Goal: Task Accomplishment & Management: Use online tool/utility

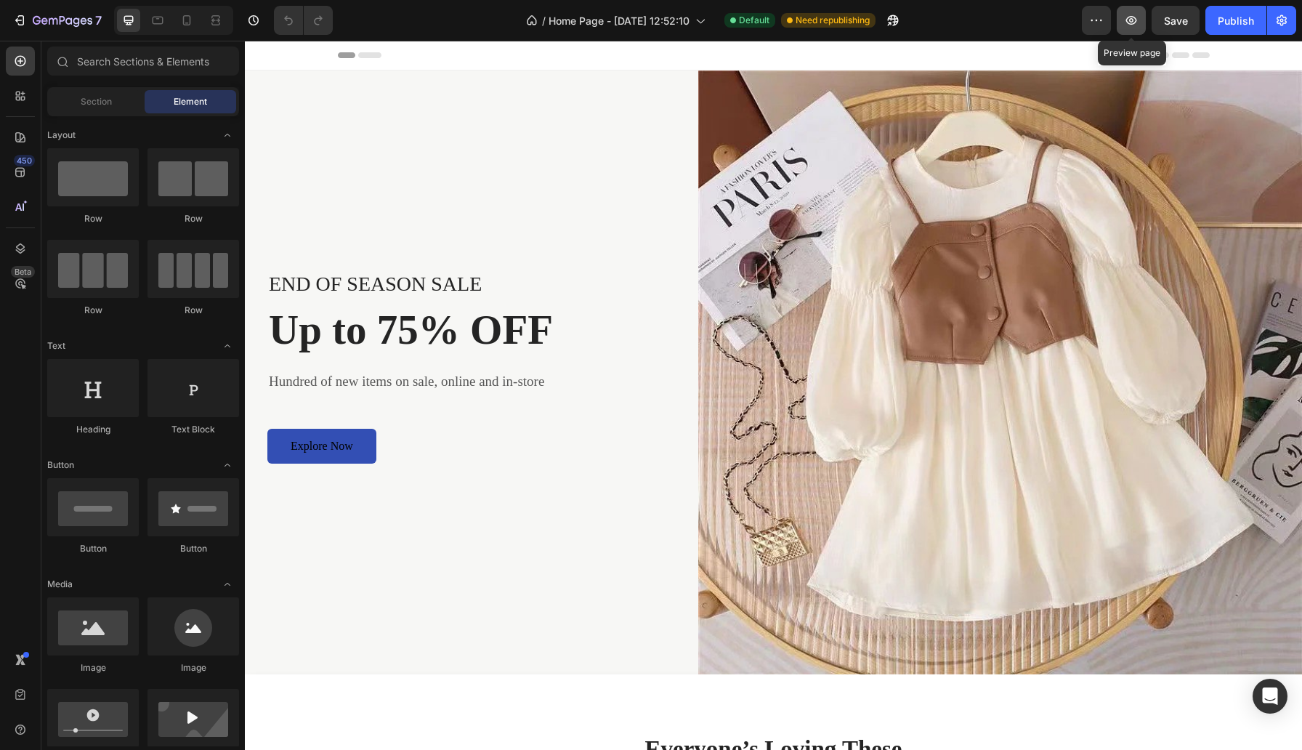
click at [1134, 19] on icon "button" at bounding box center [1131, 20] width 15 height 15
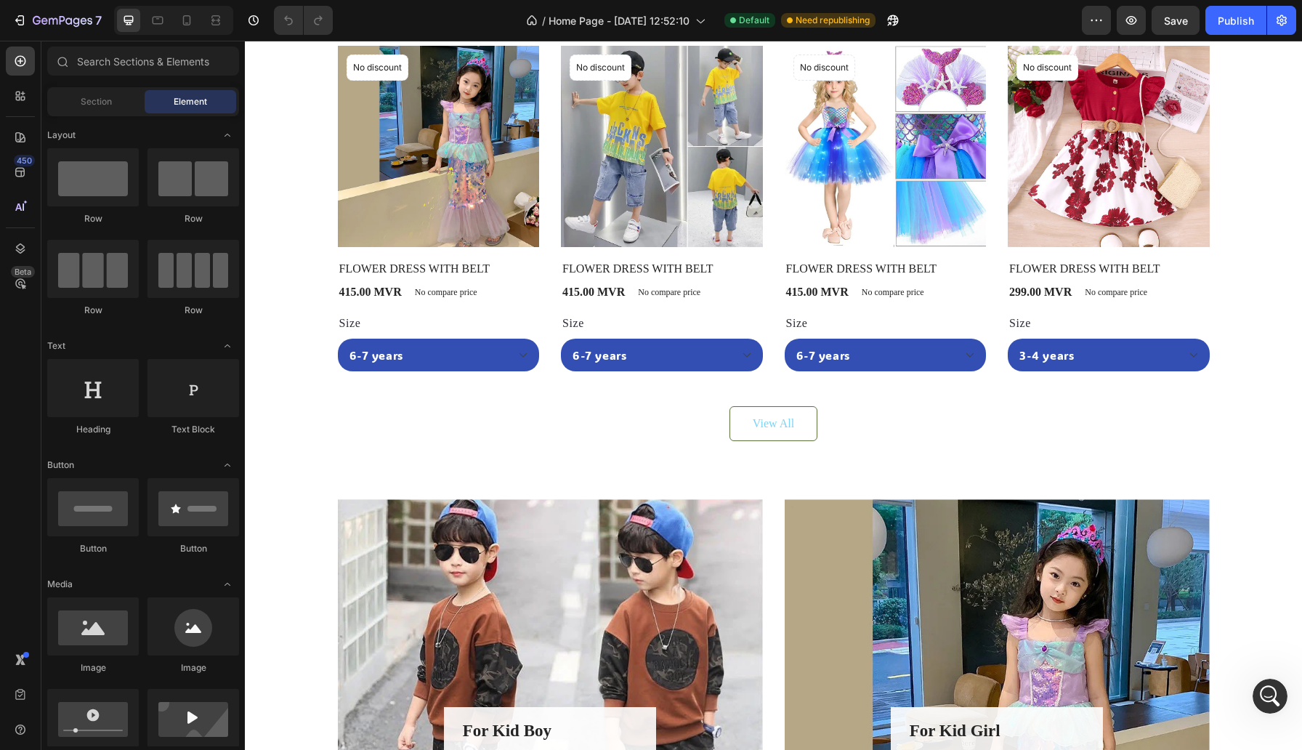
scroll to position [787, 0]
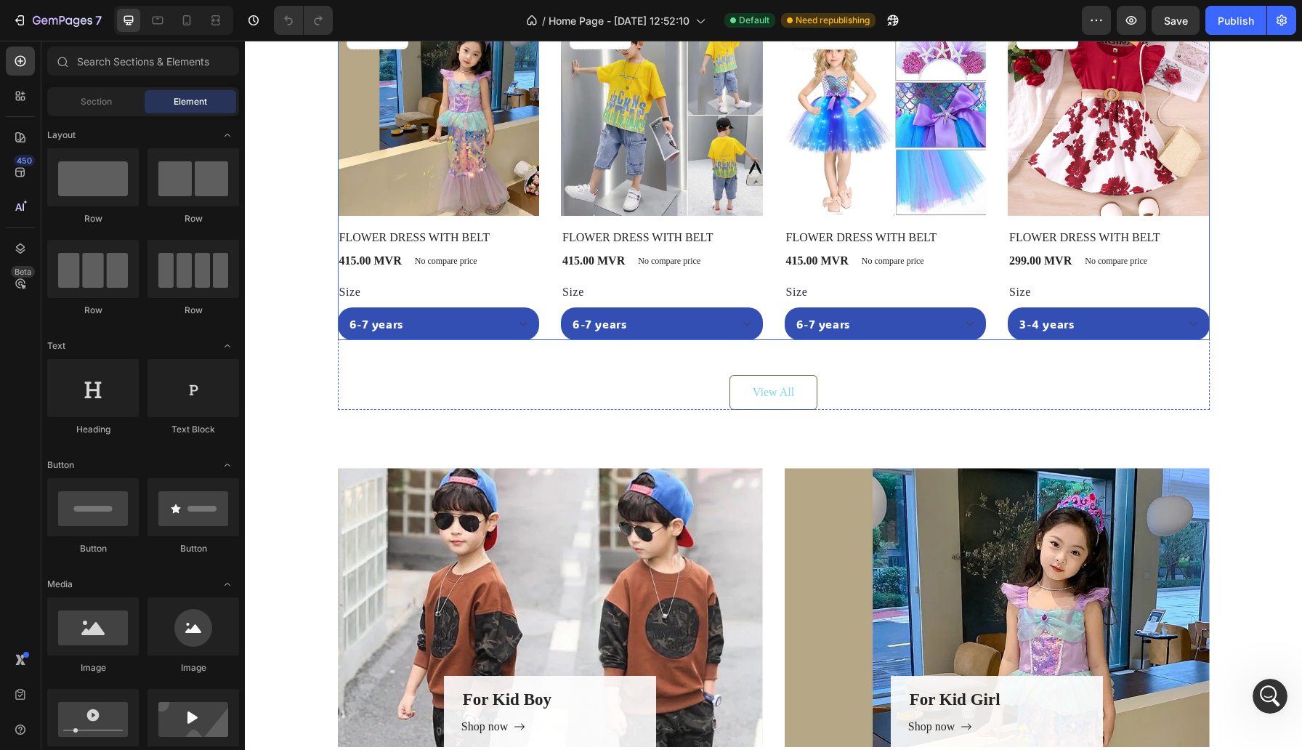
click at [775, 166] on div "Product Images No discount Not be displayed when published Product Badge Row FL…" at bounding box center [774, 178] width 872 height 326
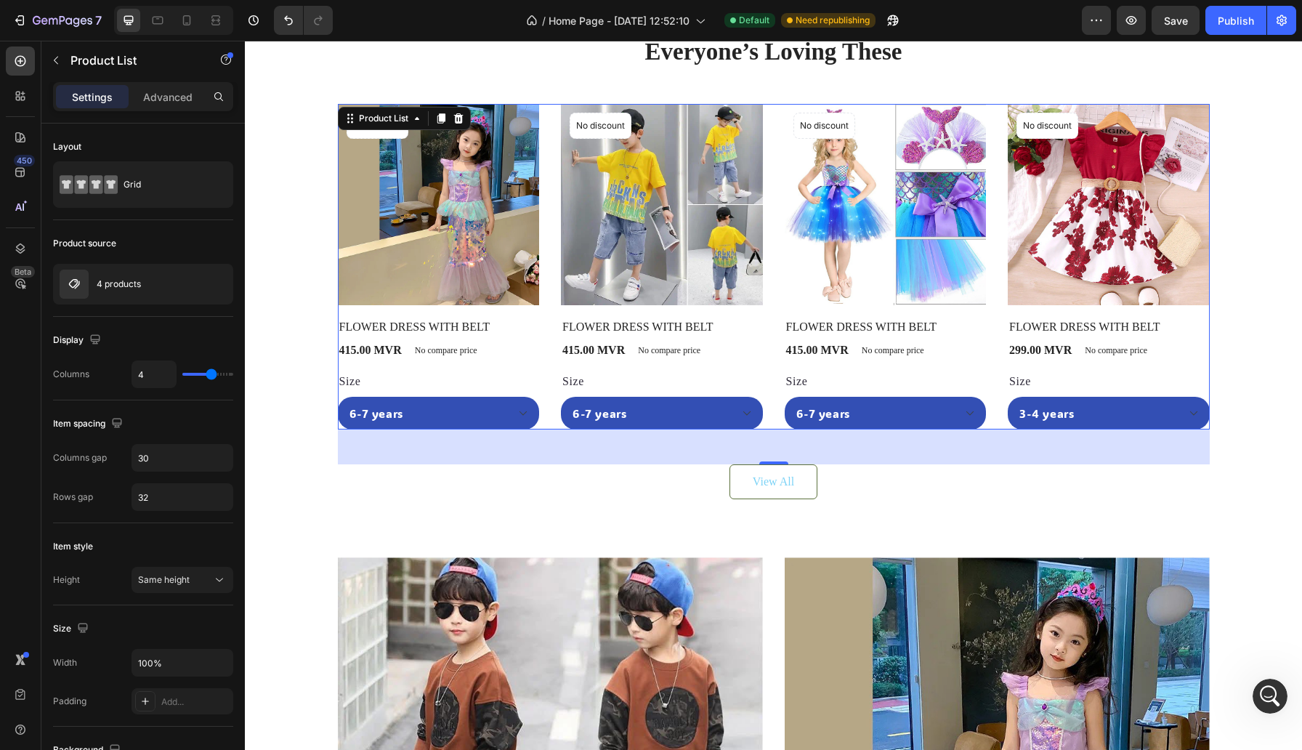
scroll to position [682, 0]
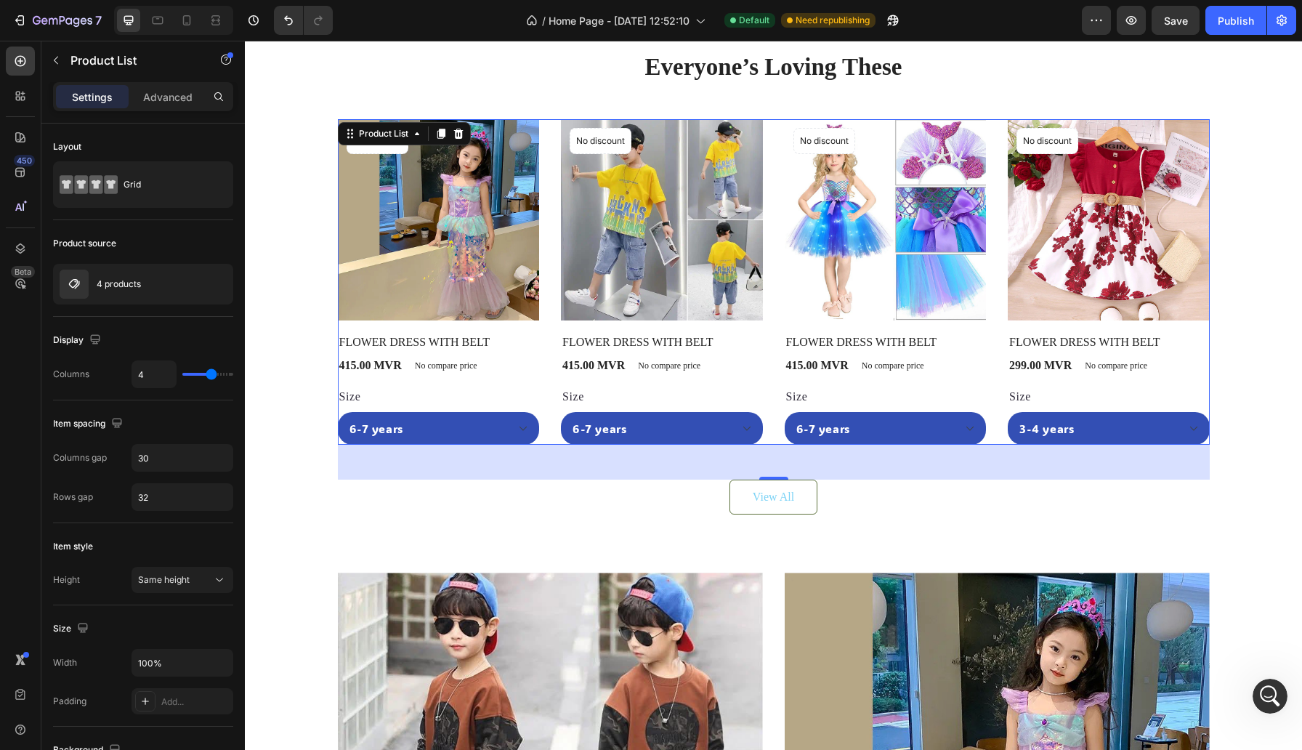
click at [778, 262] on div "Product Images No discount Not be displayed when published Product Badge Row FL…" at bounding box center [774, 282] width 872 height 326
click at [145, 658] on input "100%" at bounding box center [182, 663] width 100 height 26
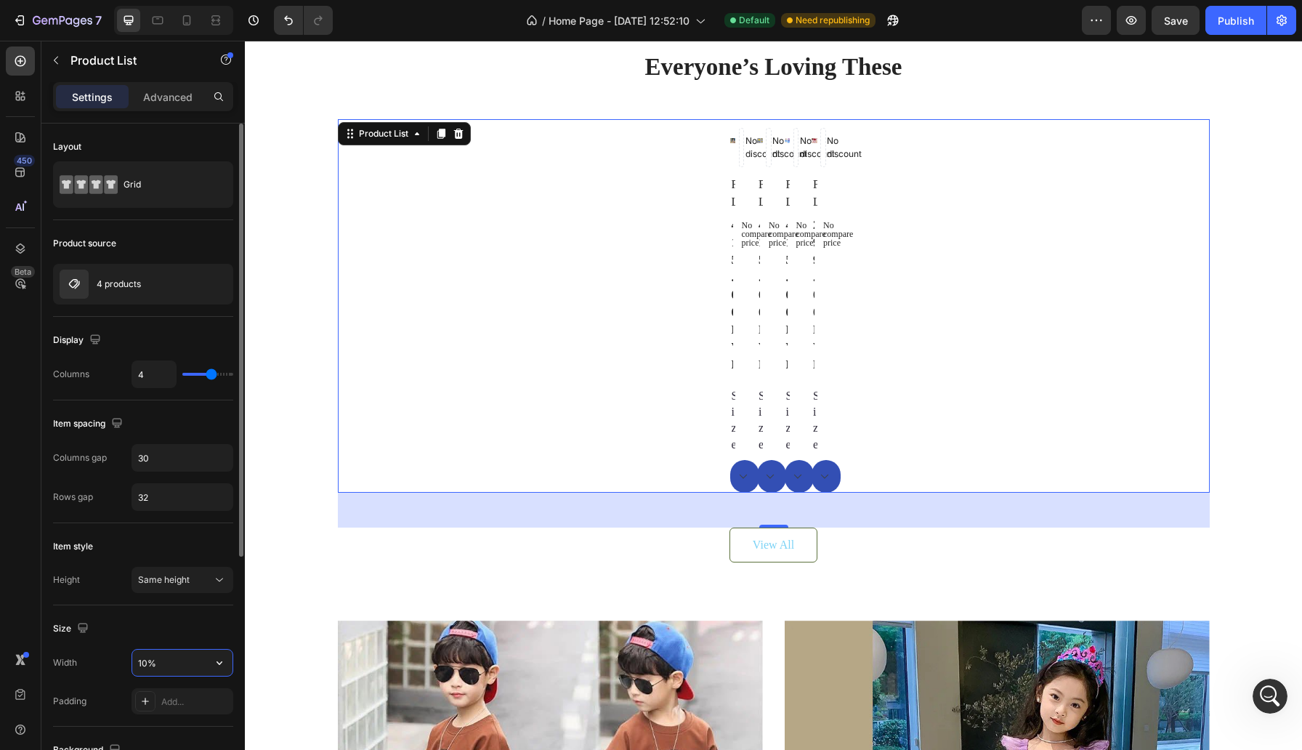
type input "100%"
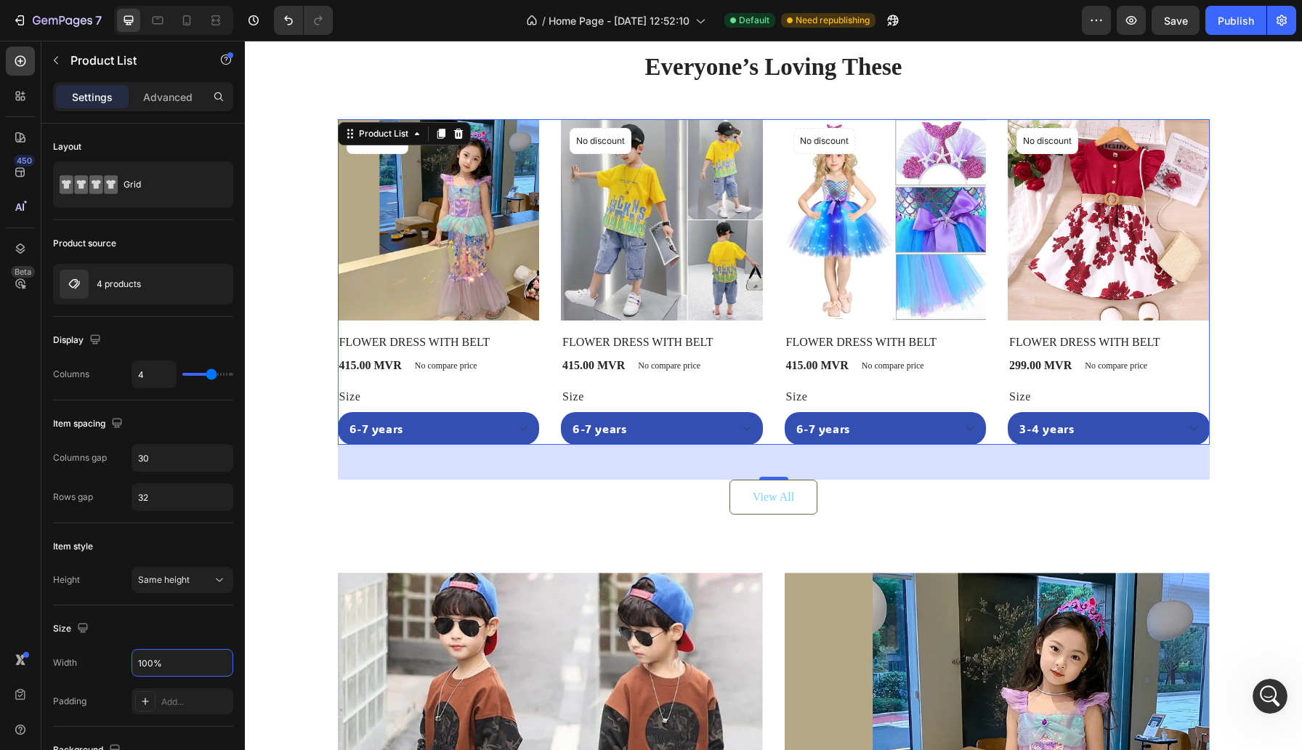
click at [776, 259] on div "Product Images No discount Not be displayed when published Product Badge Row FL…" at bounding box center [774, 282] width 872 height 326
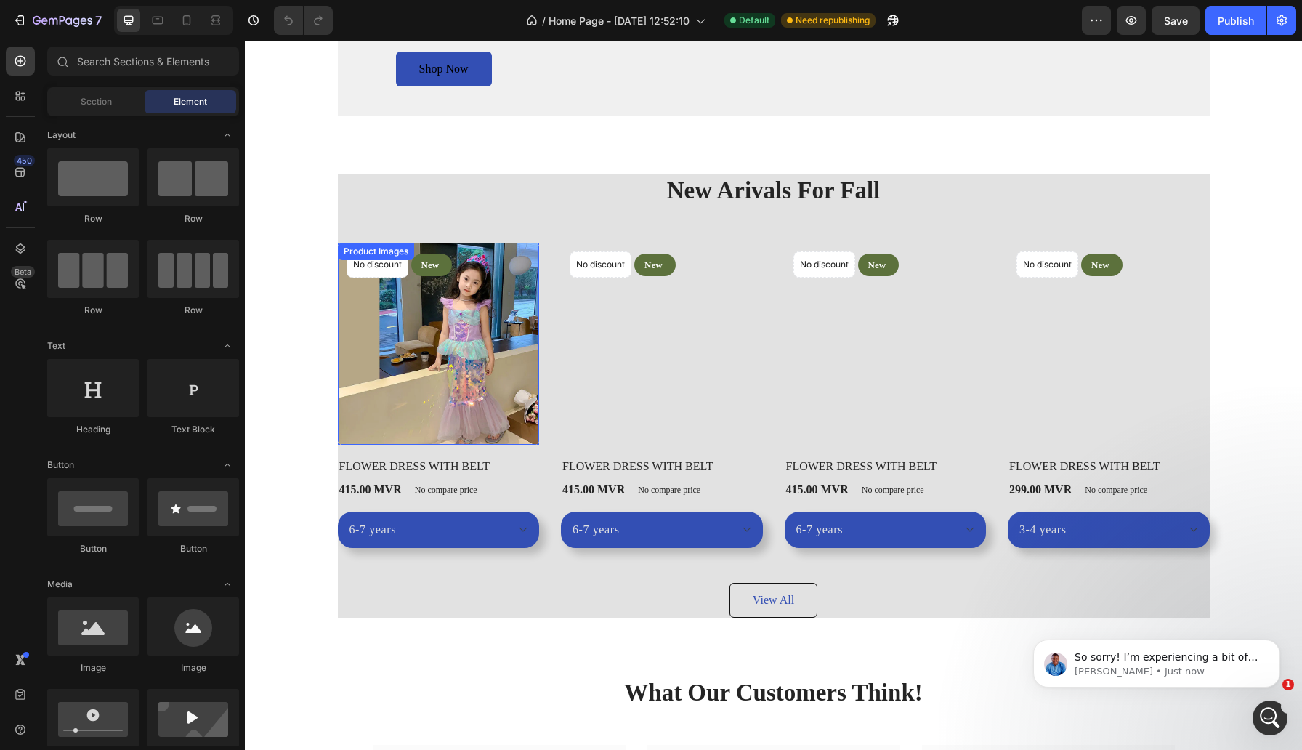
scroll to position [1627, 0]
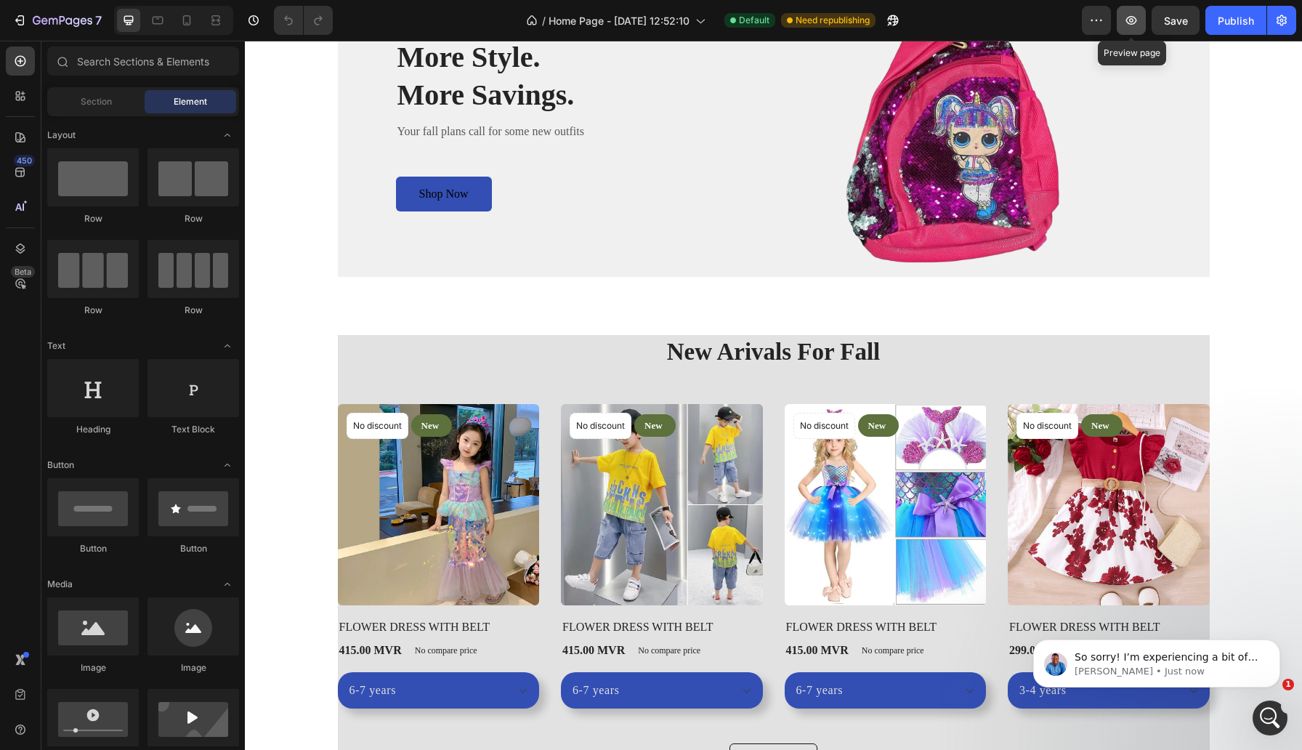
click at [1127, 25] on icon "button" at bounding box center [1131, 20] width 15 height 15
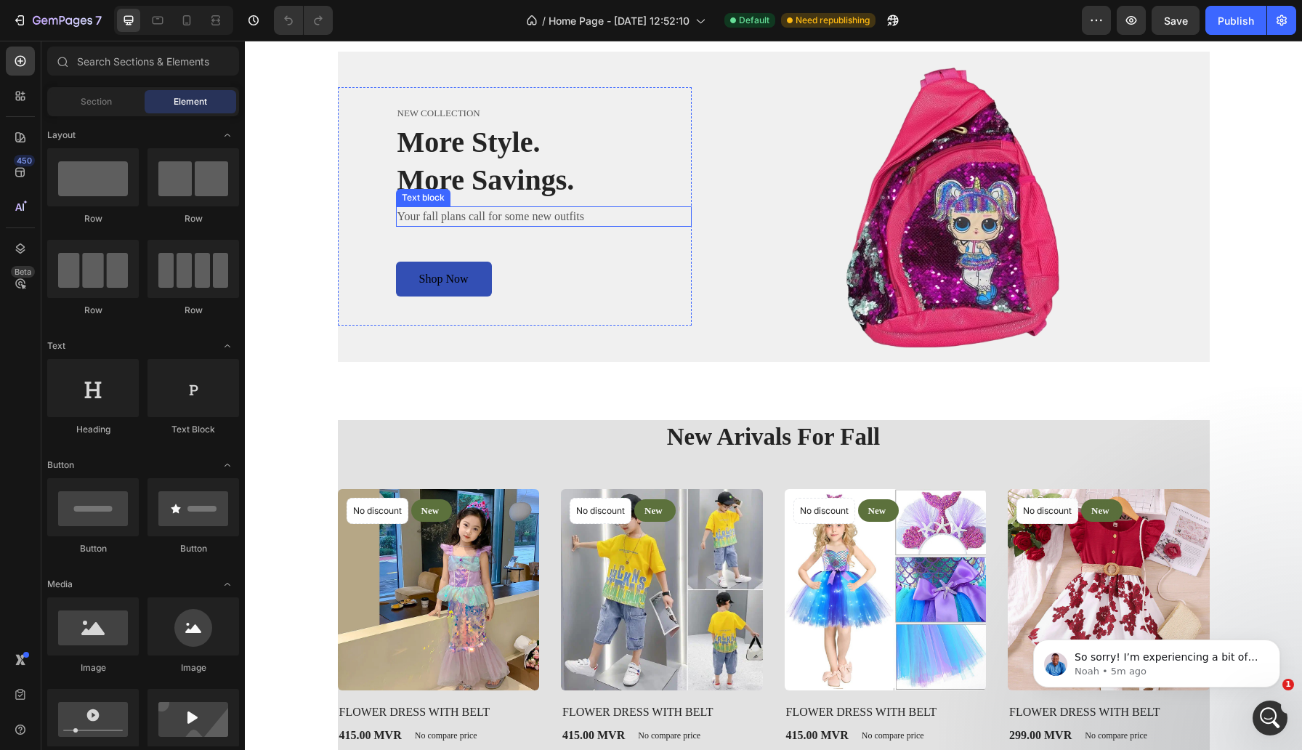
scroll to position [1459, 0]
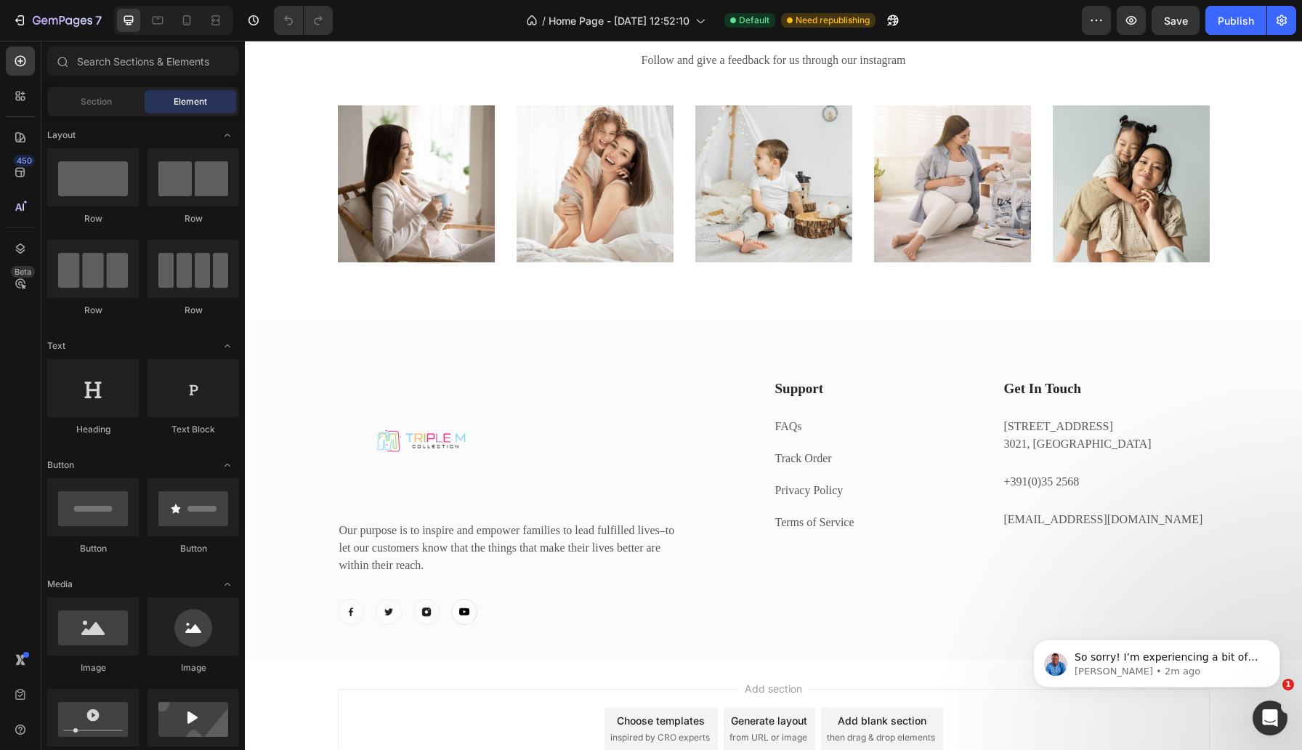
scroll to position [3308, 0]
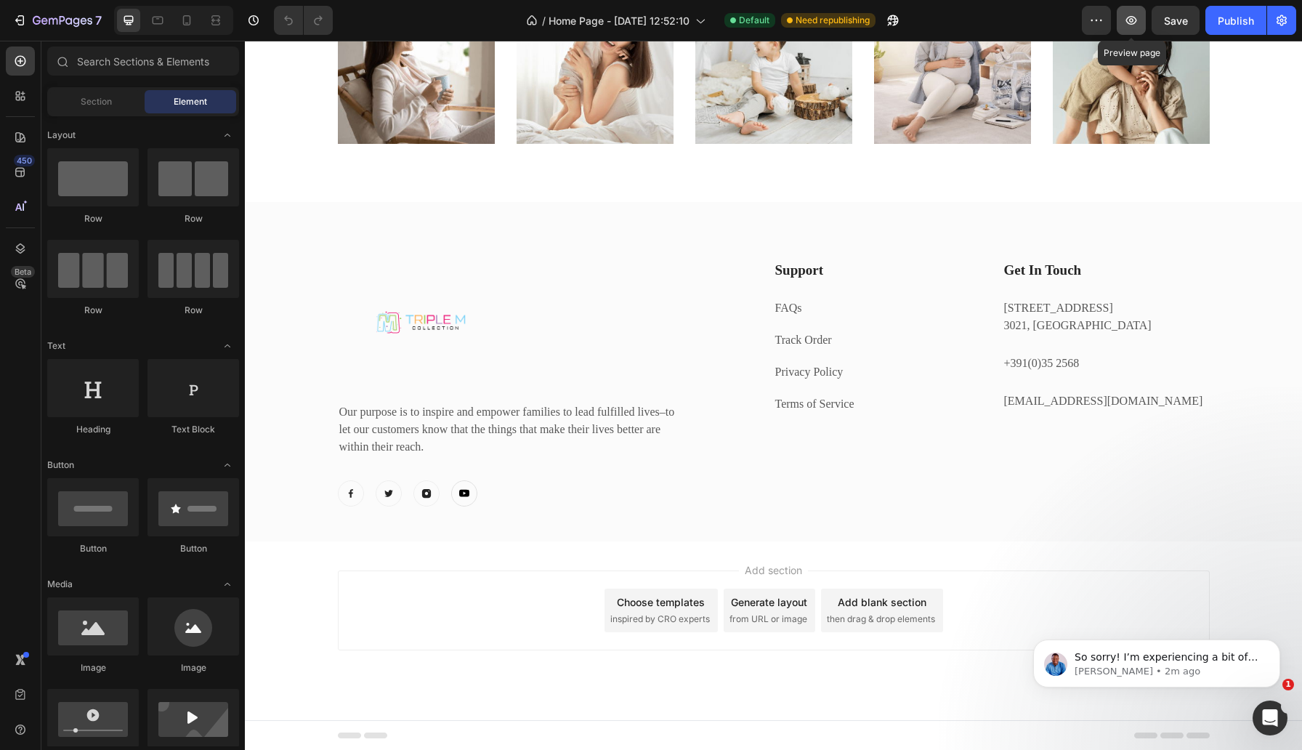
click at [1128, 23] on icon "button" at bounding box center [1132, 20] width 11 height 9
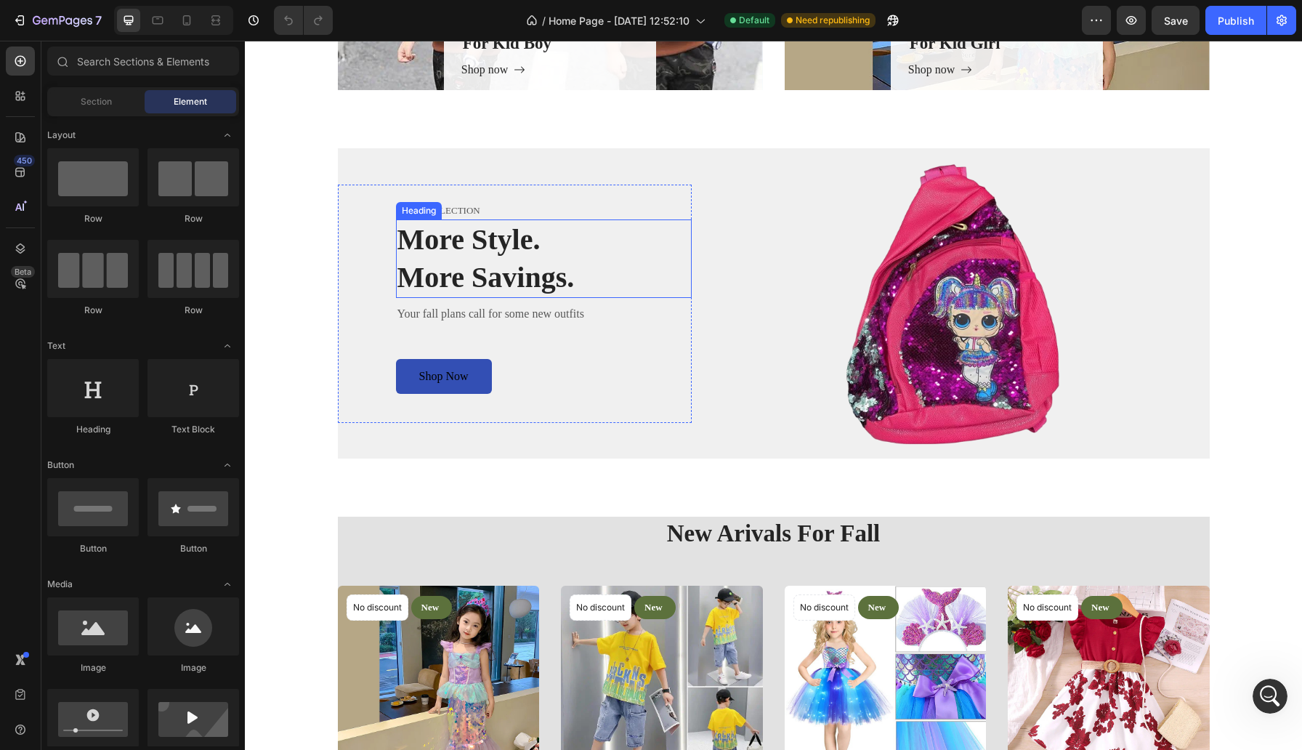
scroll to position [1105, 0]
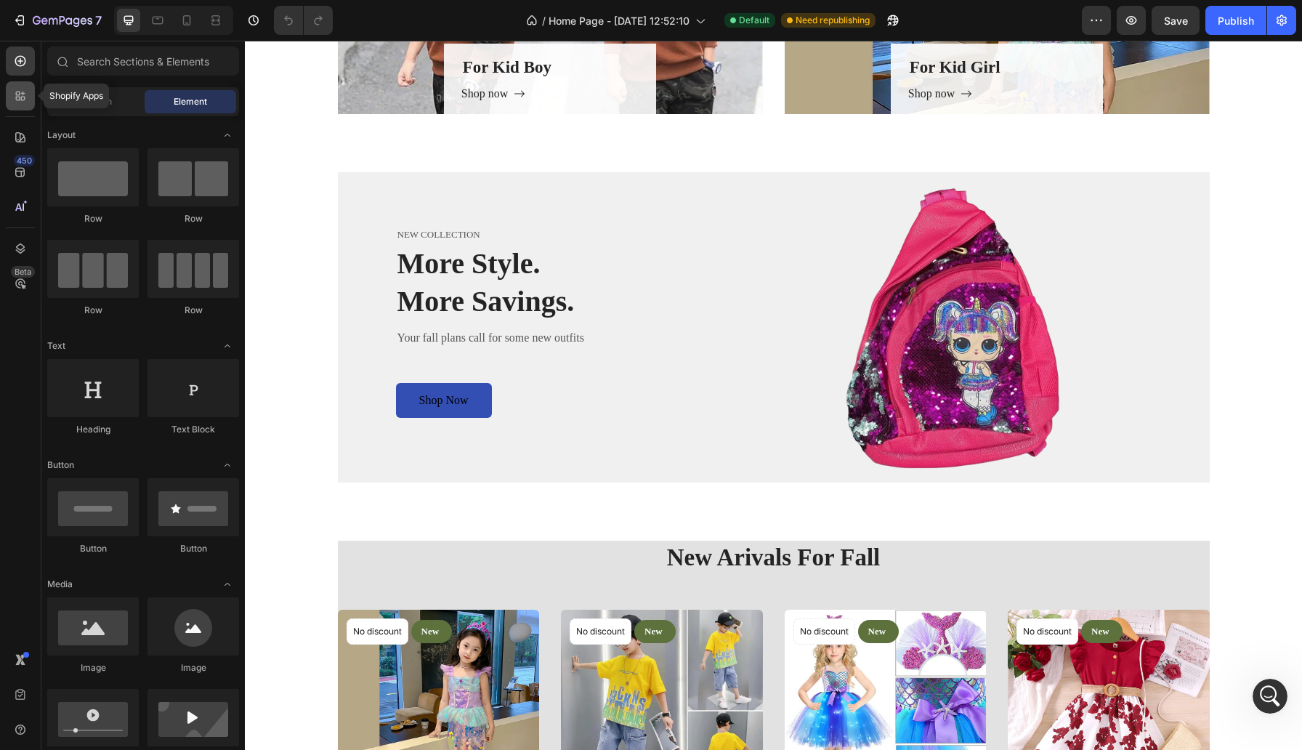
click at [17, 96] on icon at bounding box center [20, 96] width 15 height 15
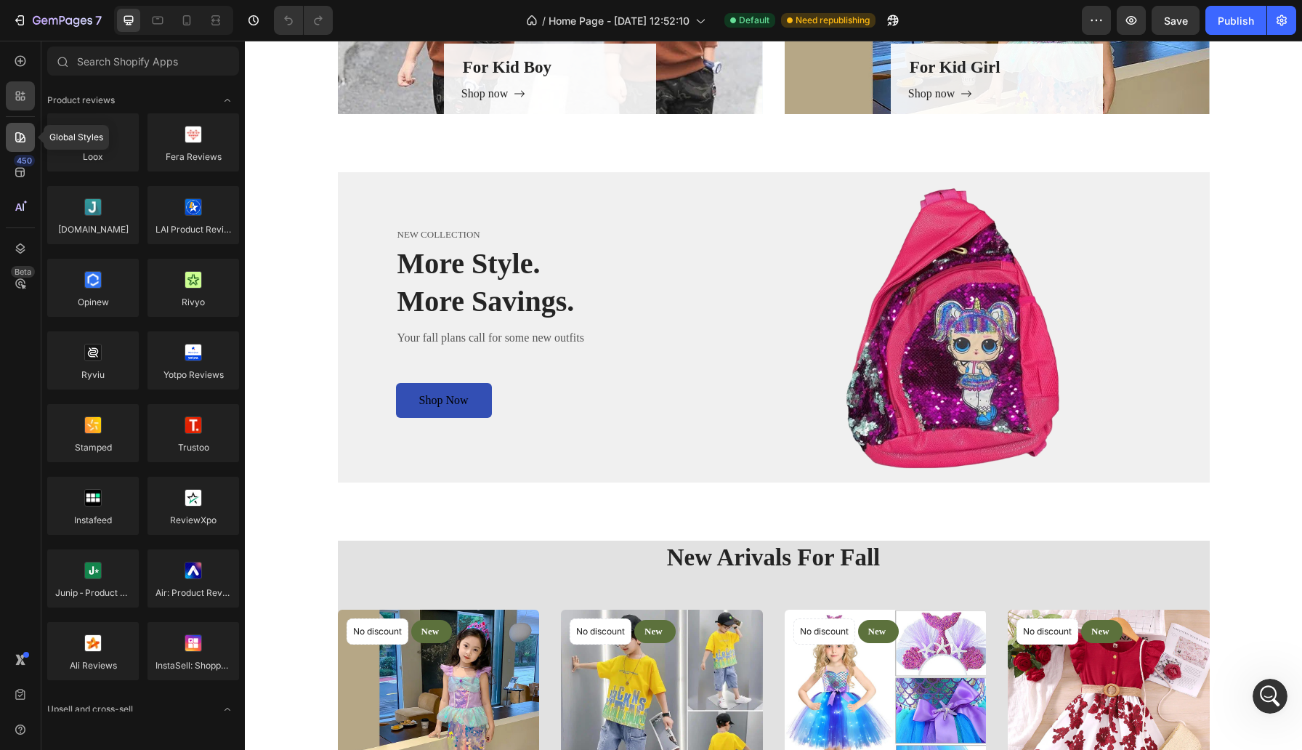
click at [25, 140] on icon at bounding box center [20, 137] width 10 height 10
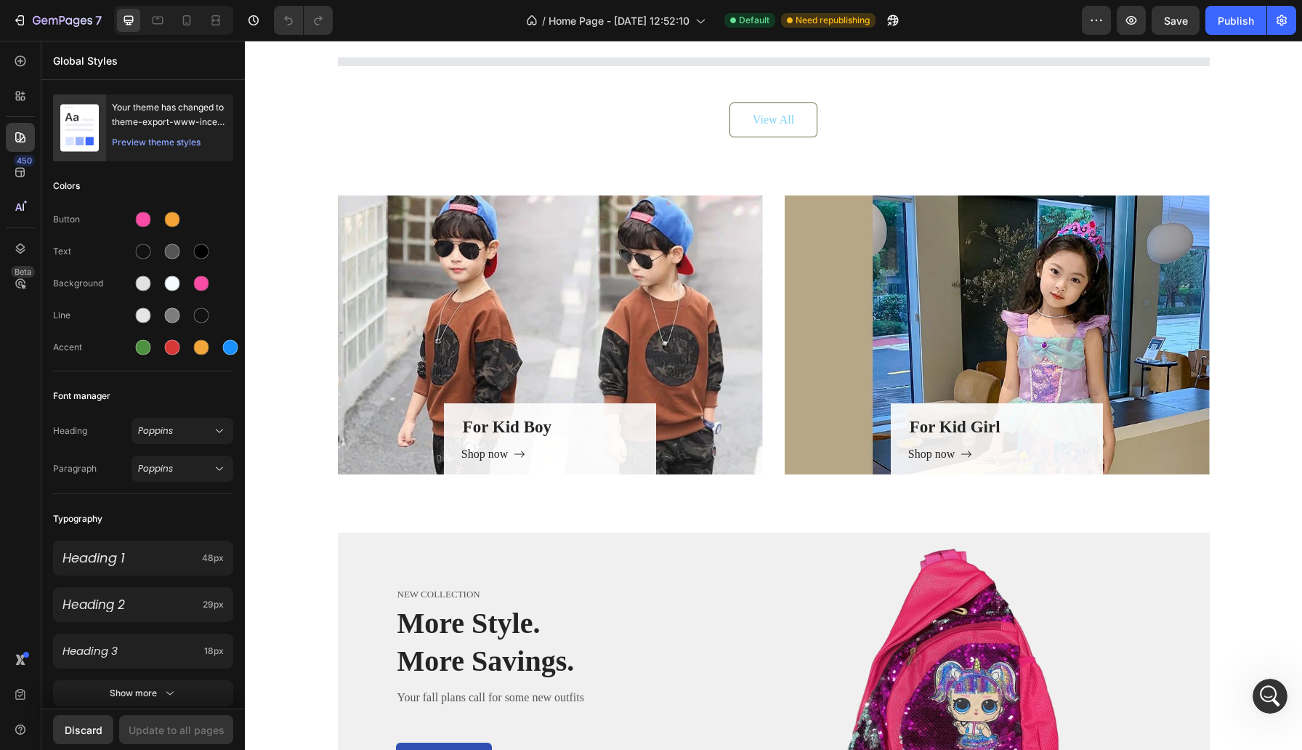
scroll to position [380, 0]
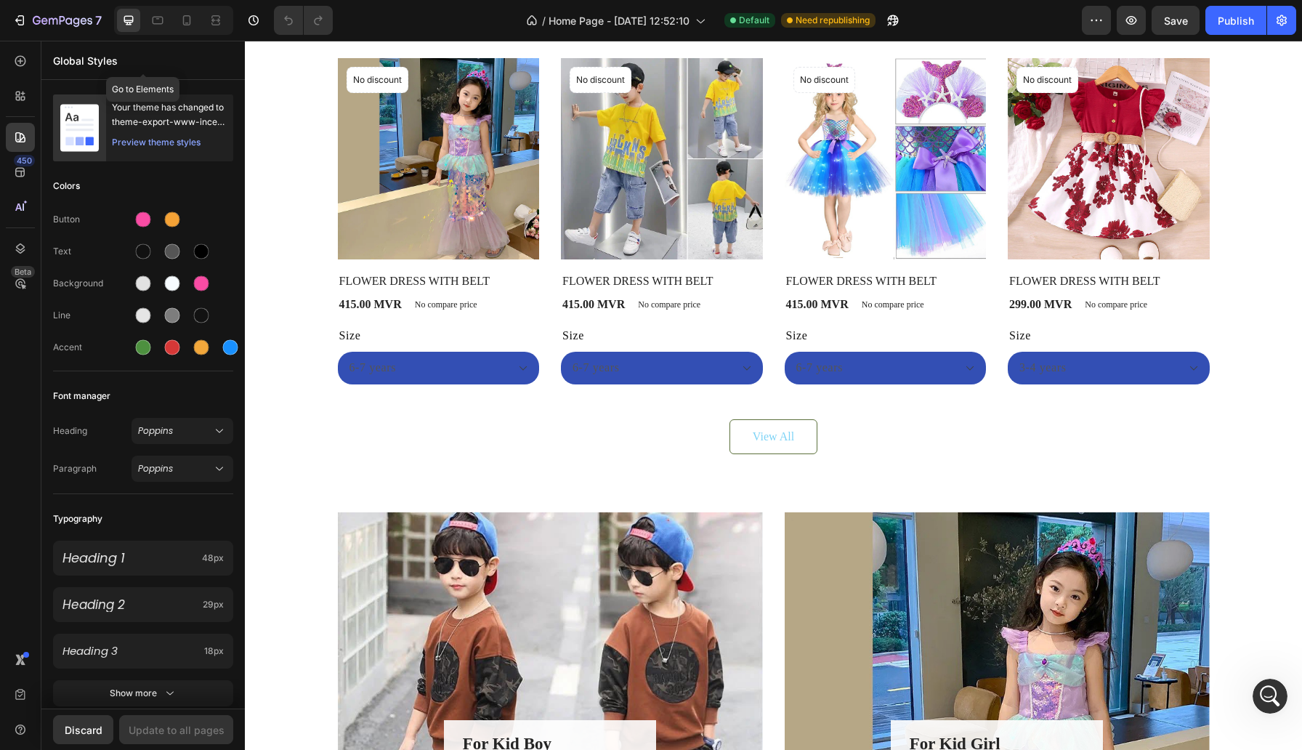
click at [99, 54] on p "Global Styles" at bounding box center [143, 60] width 180 height 15
click at [122, 57] on p "Global Styles" at bounding box center [143, 60] width 180 height 15
click at [17, 64] on icon at bounding box center [20, 61] width 11 height 11
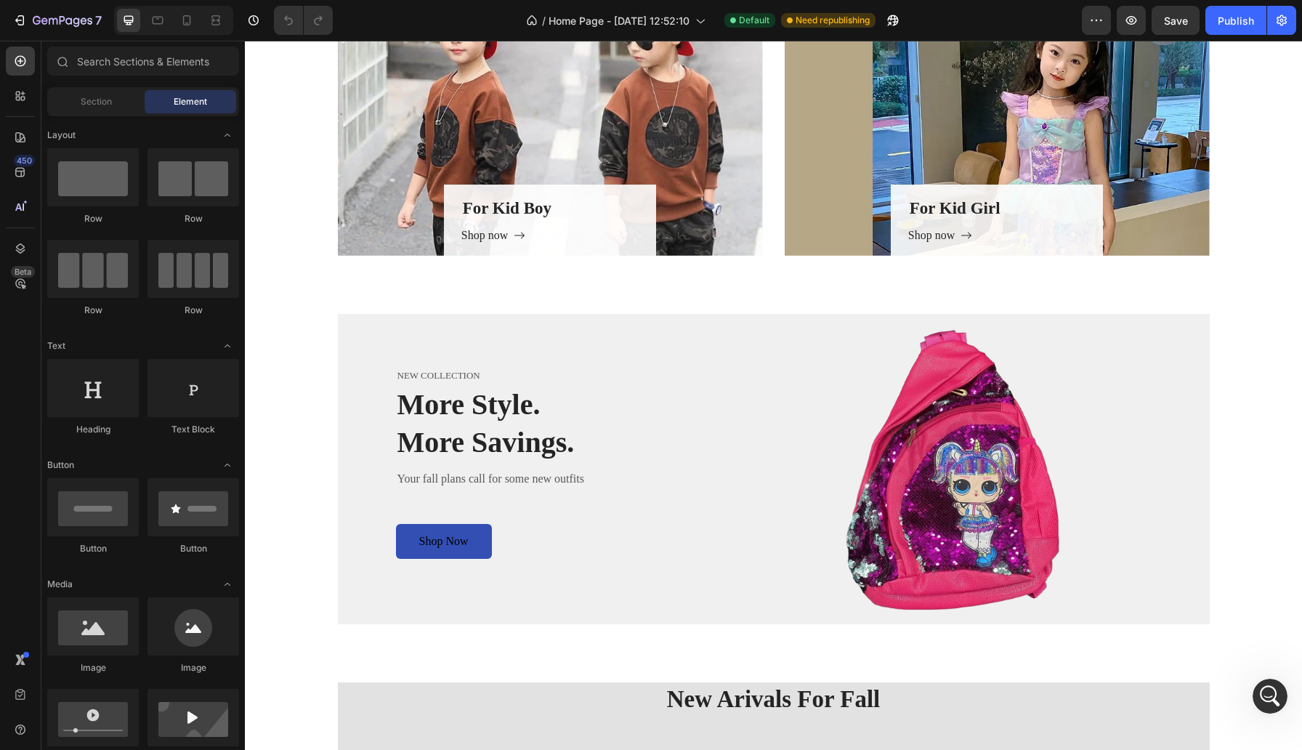
scroll to position [599, 0]
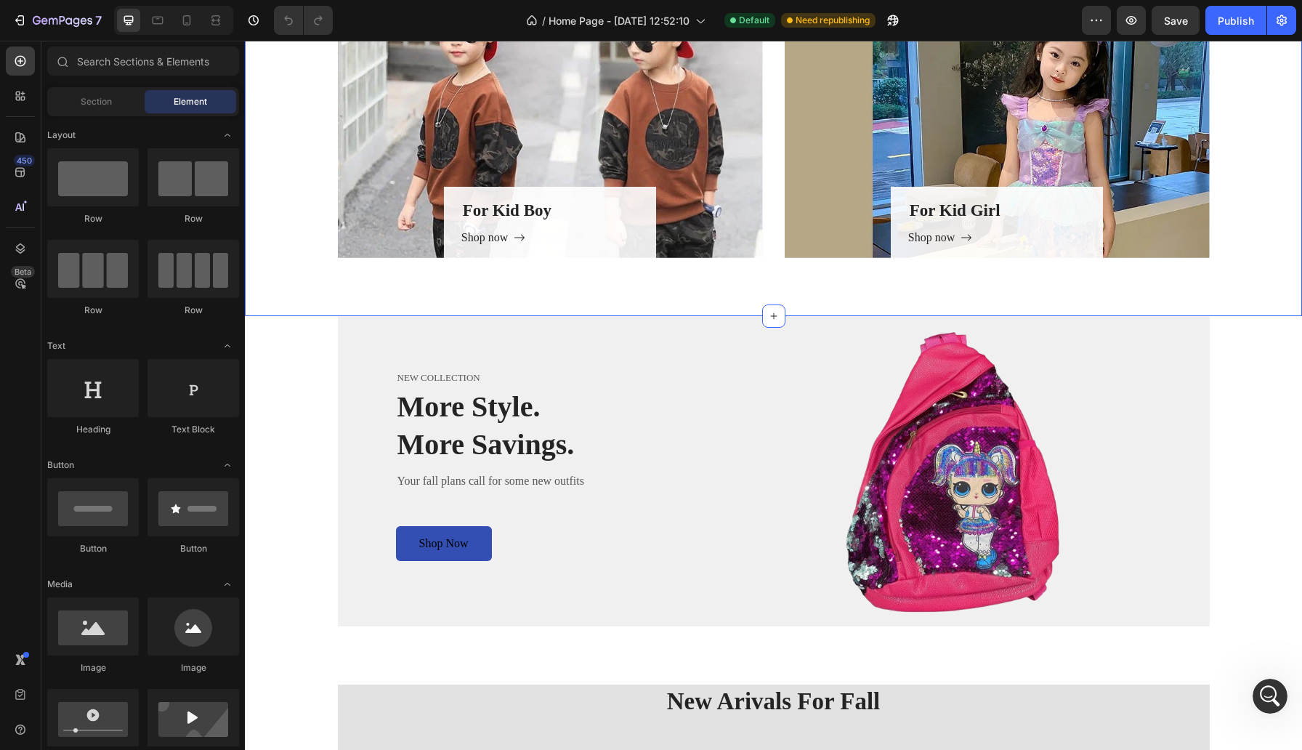
click at [318, 310] on div "For Kid Boy Heading Shop now Button Row Hero Banner For Kid Girl Heading Shop n…" at bounding box center [773, 147] width 1057 height 337
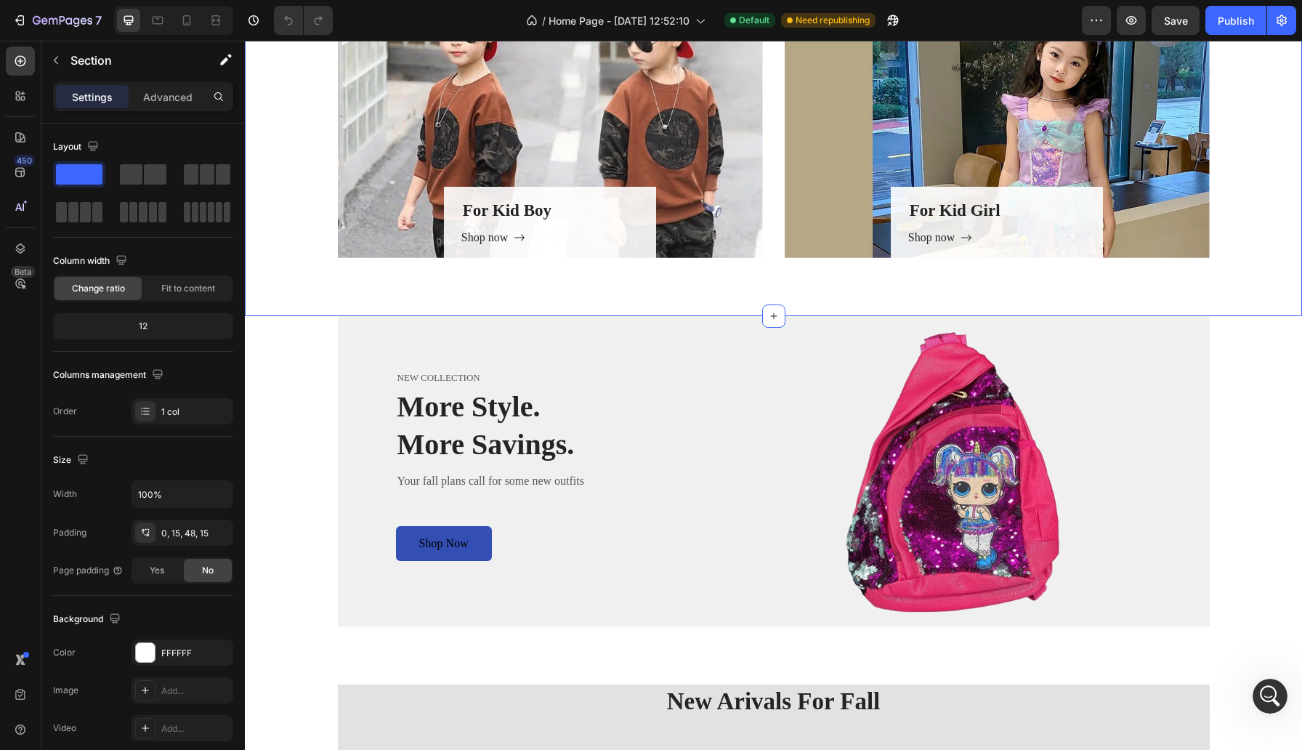
click at [322, 289] on div "For Kid Boy Heading Shop now Button Row Hero Banner For Kid Girl Heading Shop n…" at bounding box center [773, 147] width 1057 height 337
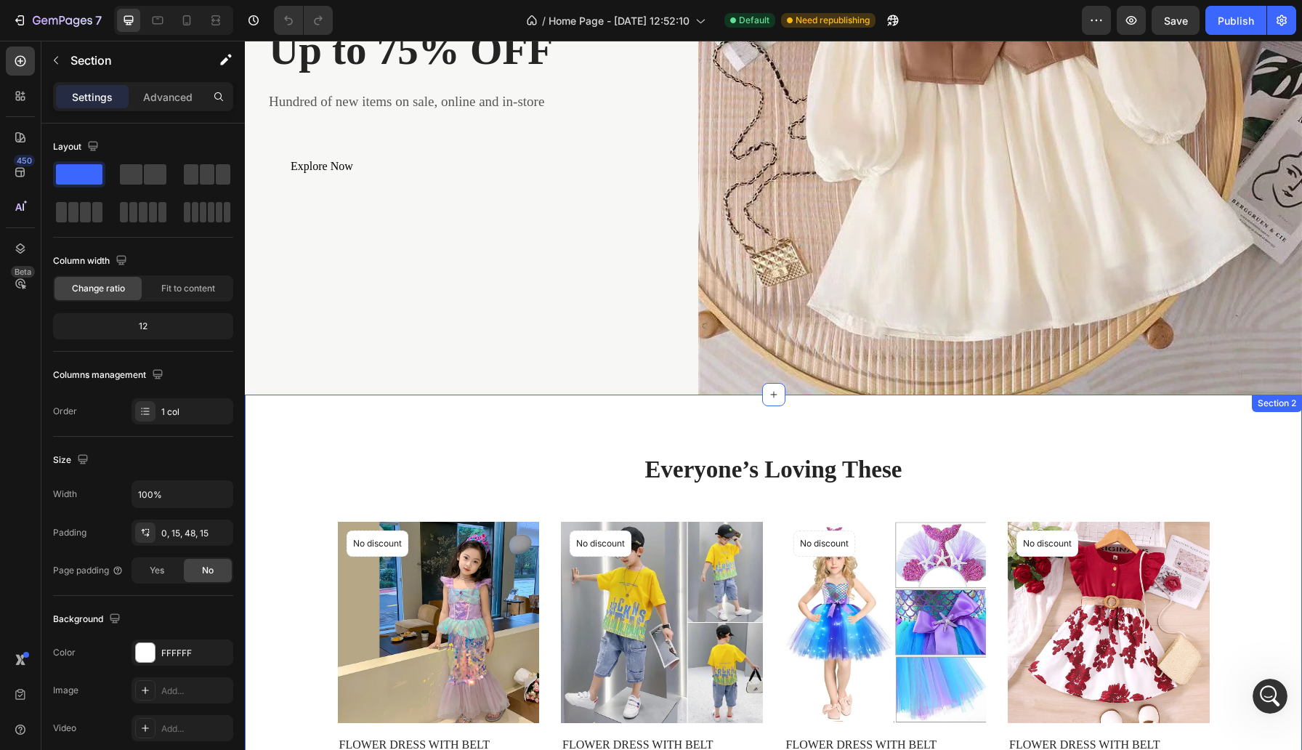
scroll to position [442, 0]
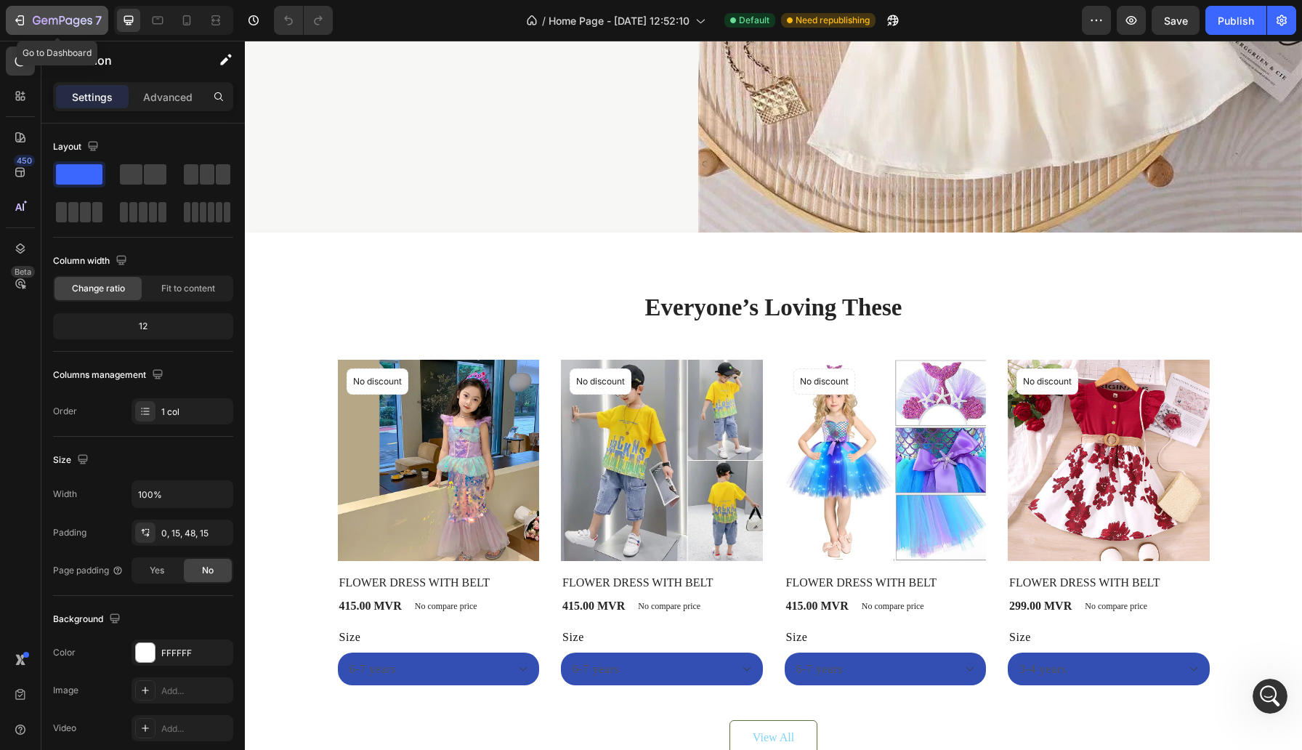
click at [77, 17] on icon "button" at bounding box center [63, 21] width 60 height 12
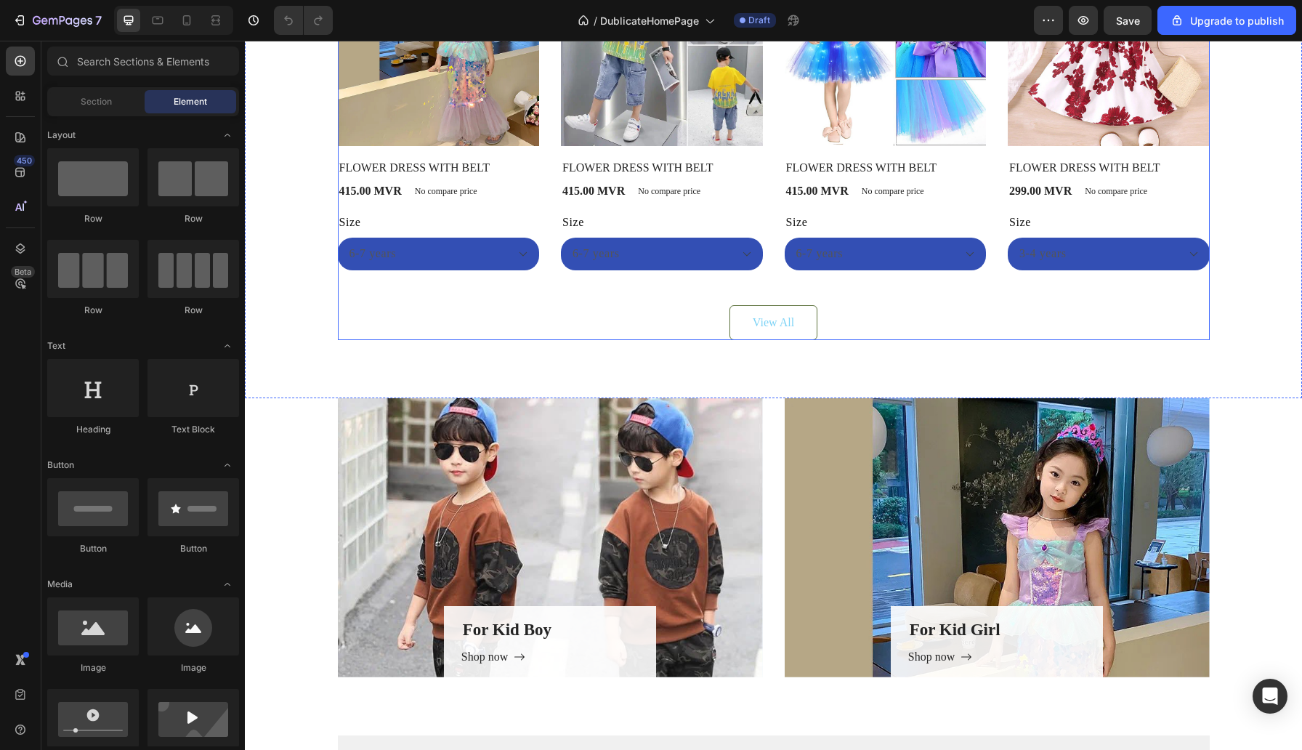
scroll to position [2393, 0]
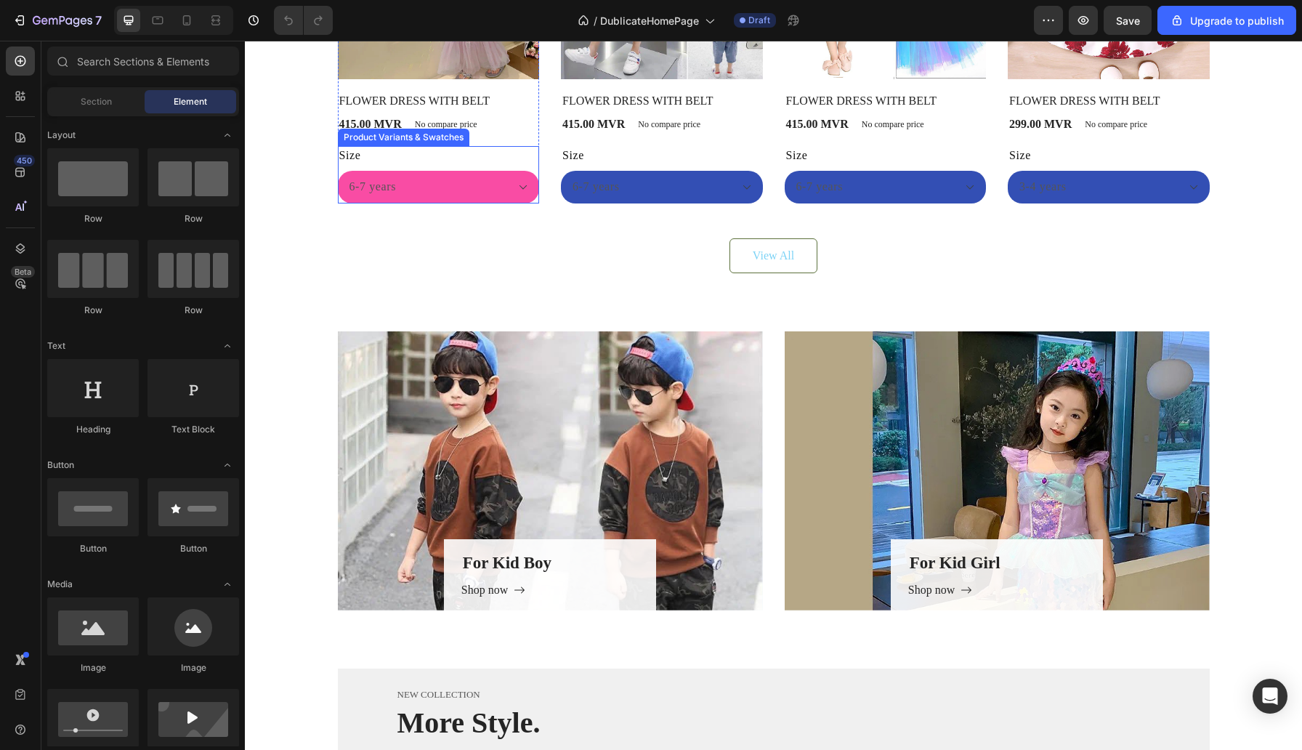
click at [506, 180] on select "6-7 years 7-8 YEARS" at bounding box center [439, 187] width 202 height 33
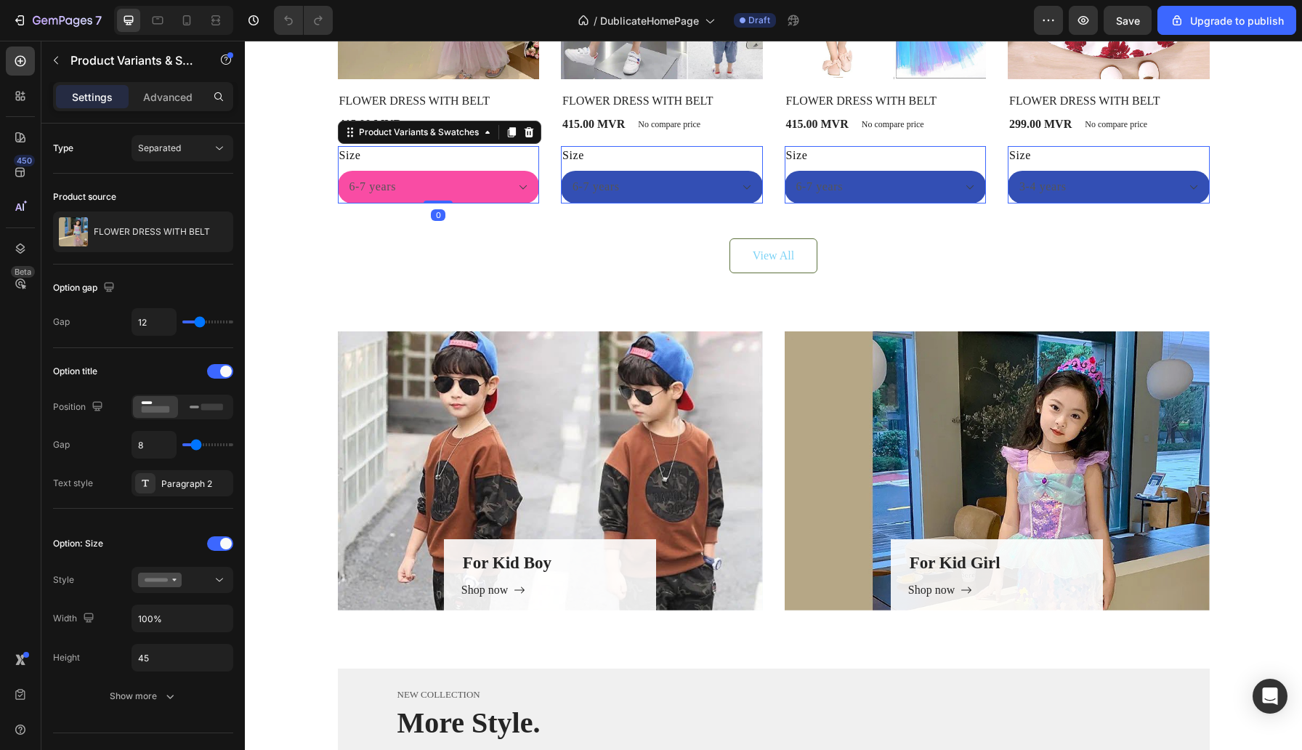
click at [533, 195] on select "6-7 years 7-8 YEARS" at bounding box center [439, 187] width 202 height 33
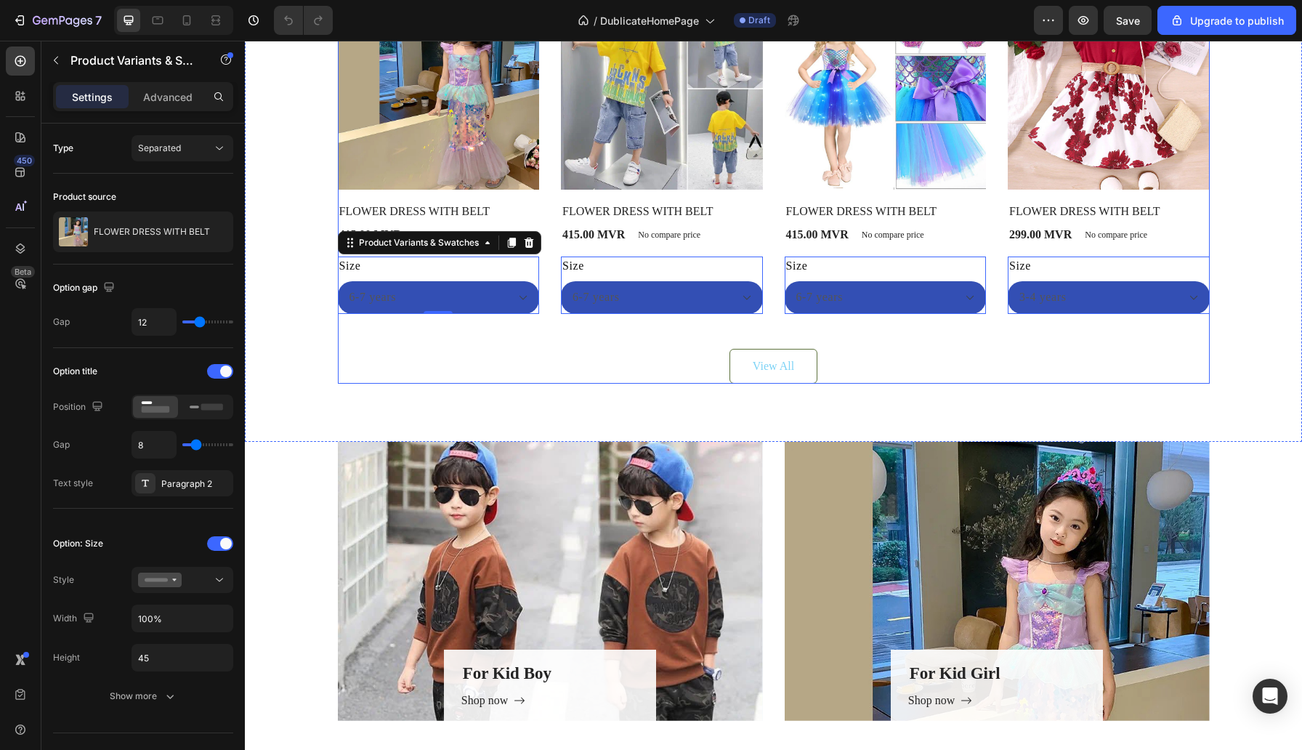
scroll to position [1968, 0]
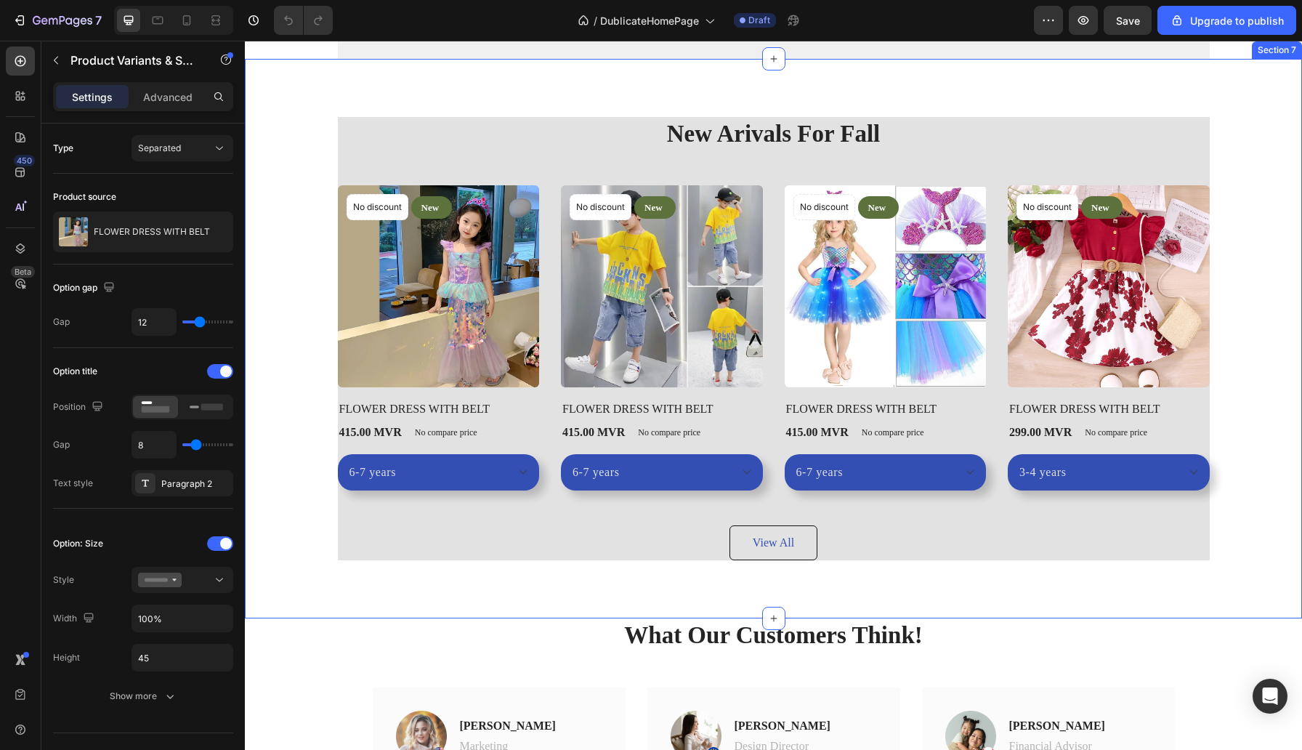
click at [317, 198] on div "New Arivals For Fall Heading No discount Not be displayed when published Produc…" at bounding box center [774, 338] width 1036 height 443
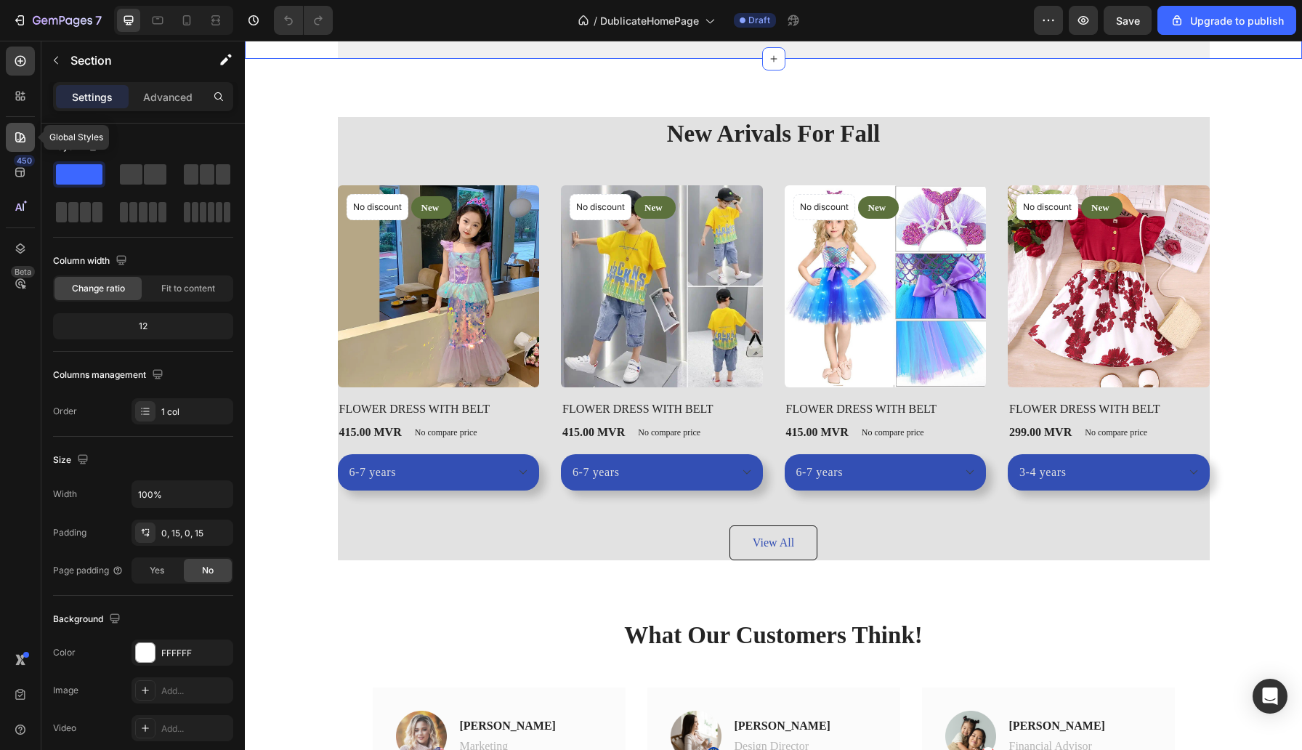
click at [19, 139] on icon at bounding box center [20, 137] width 15 height 15
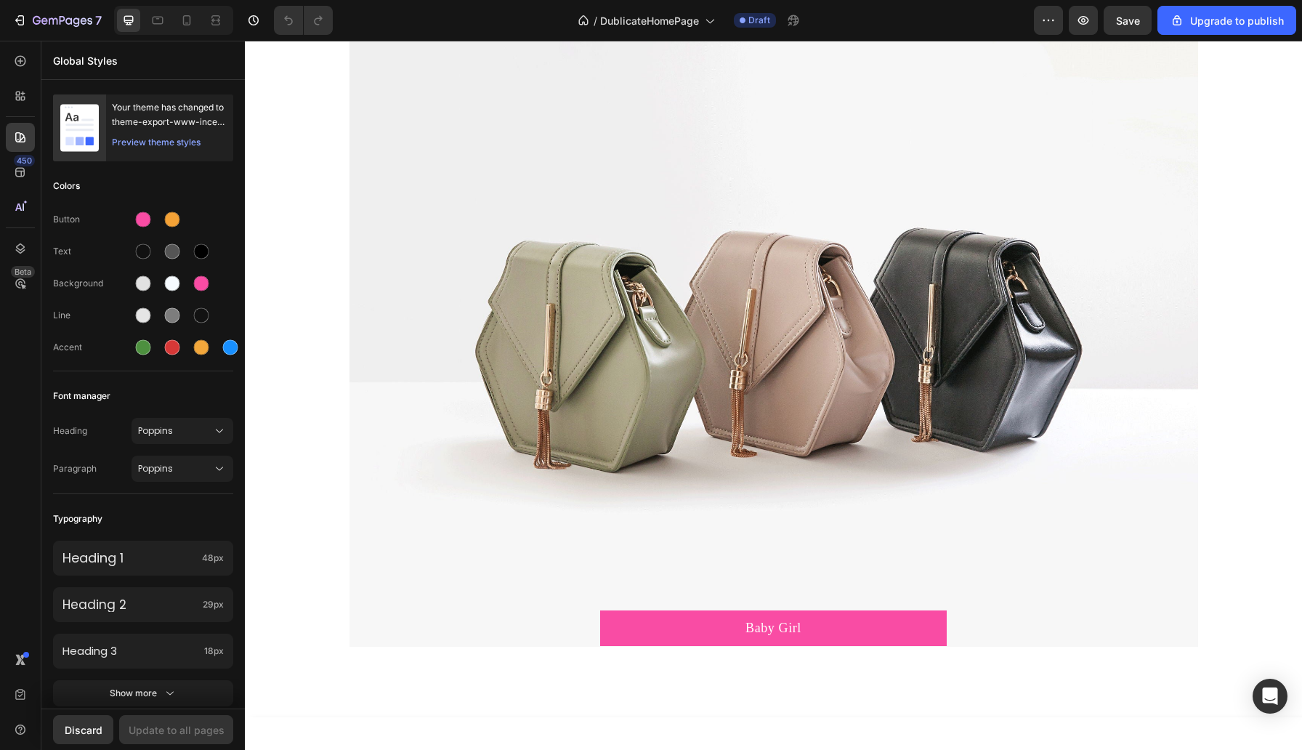
scroll to position [1422, 0]
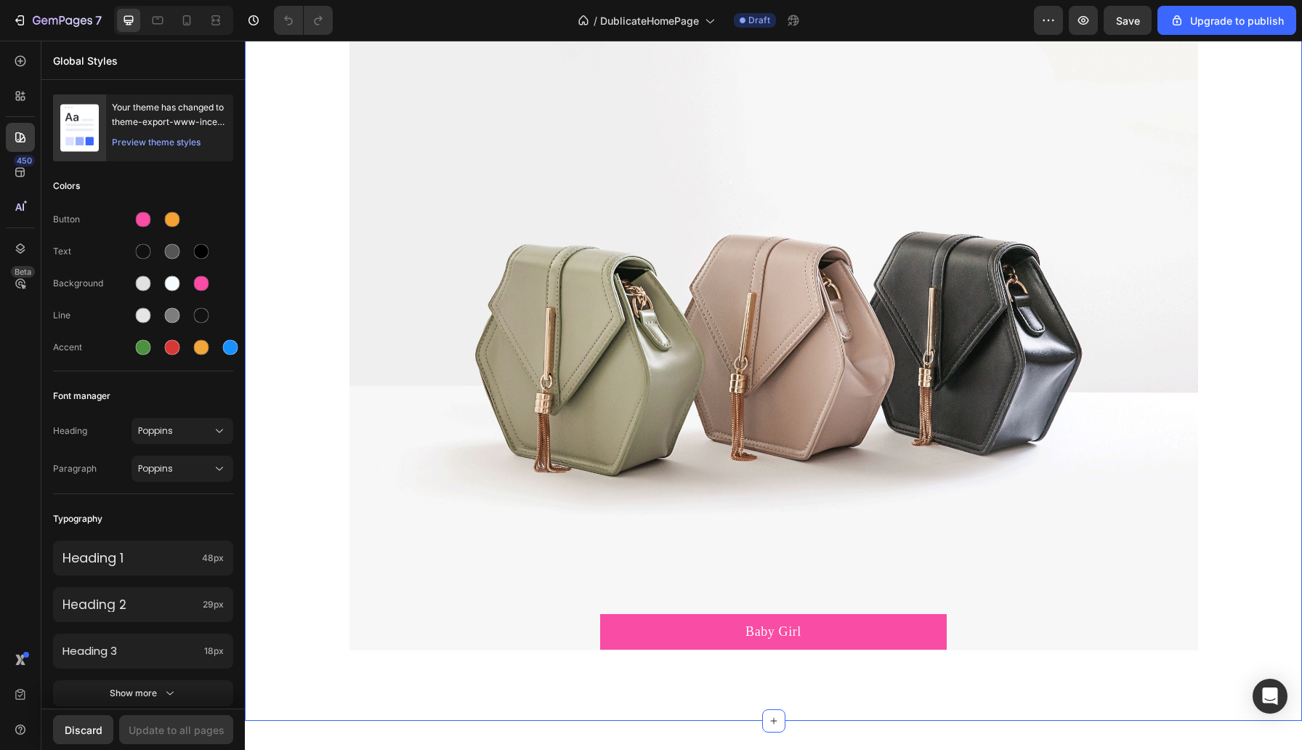
click at [303, 196] on div "Image Image Baby Girl Button Row" at bounding box center [773, 32] width 1057 height 1332
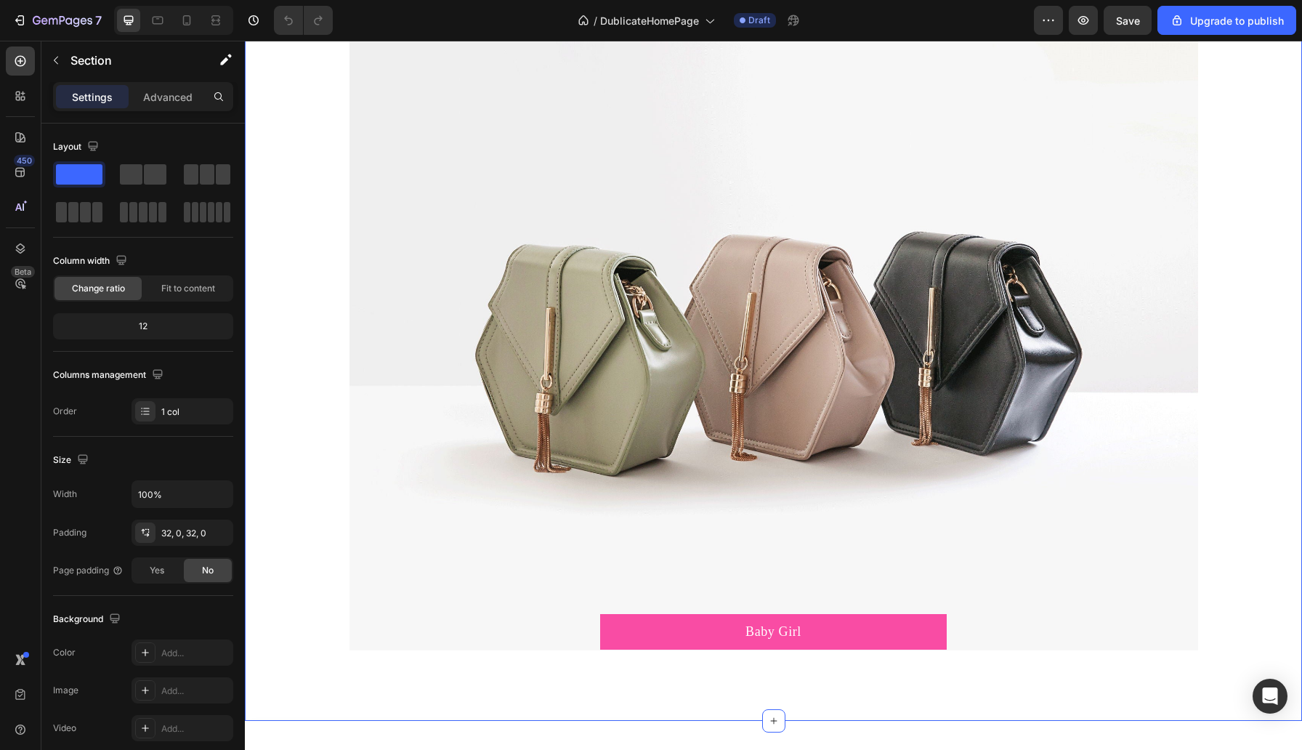
click at [305, 251] on div "Image Image Baby Girl Button Row" at bounding box center [773, 32] width 1057 height 1332
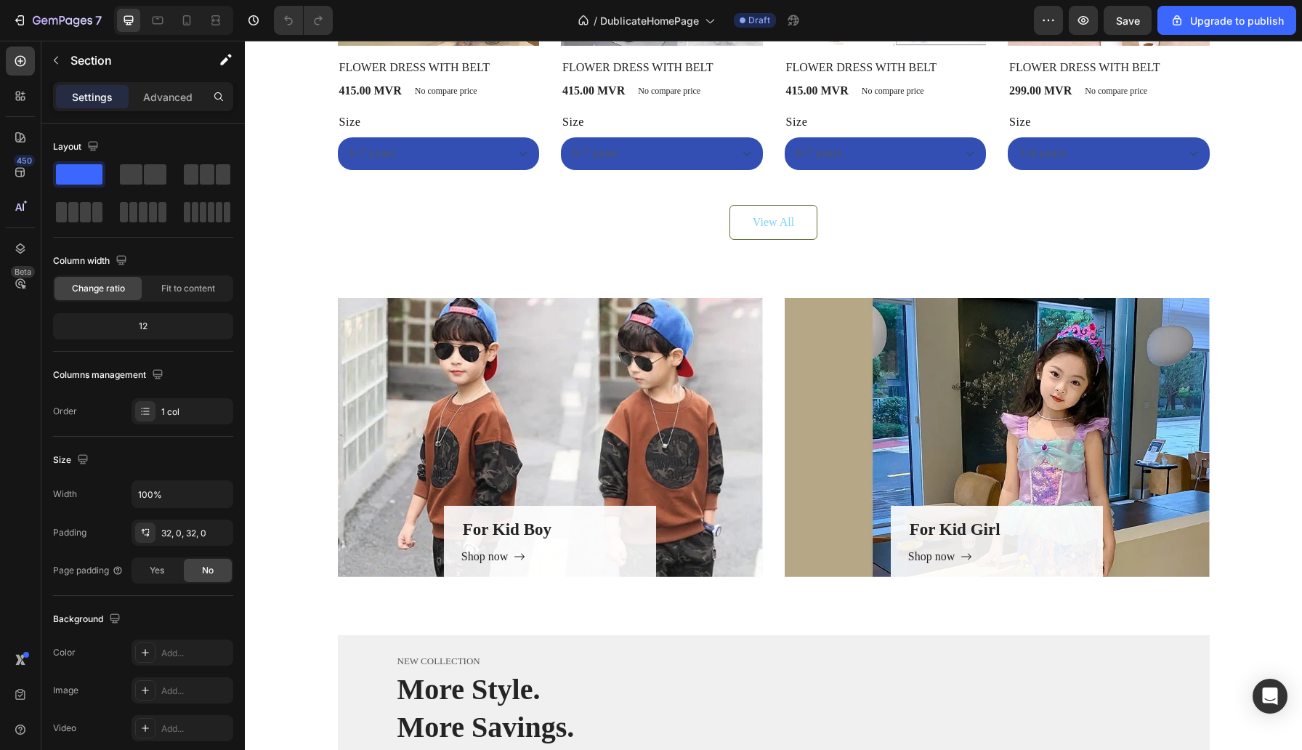
scroll to position [2428, 0]
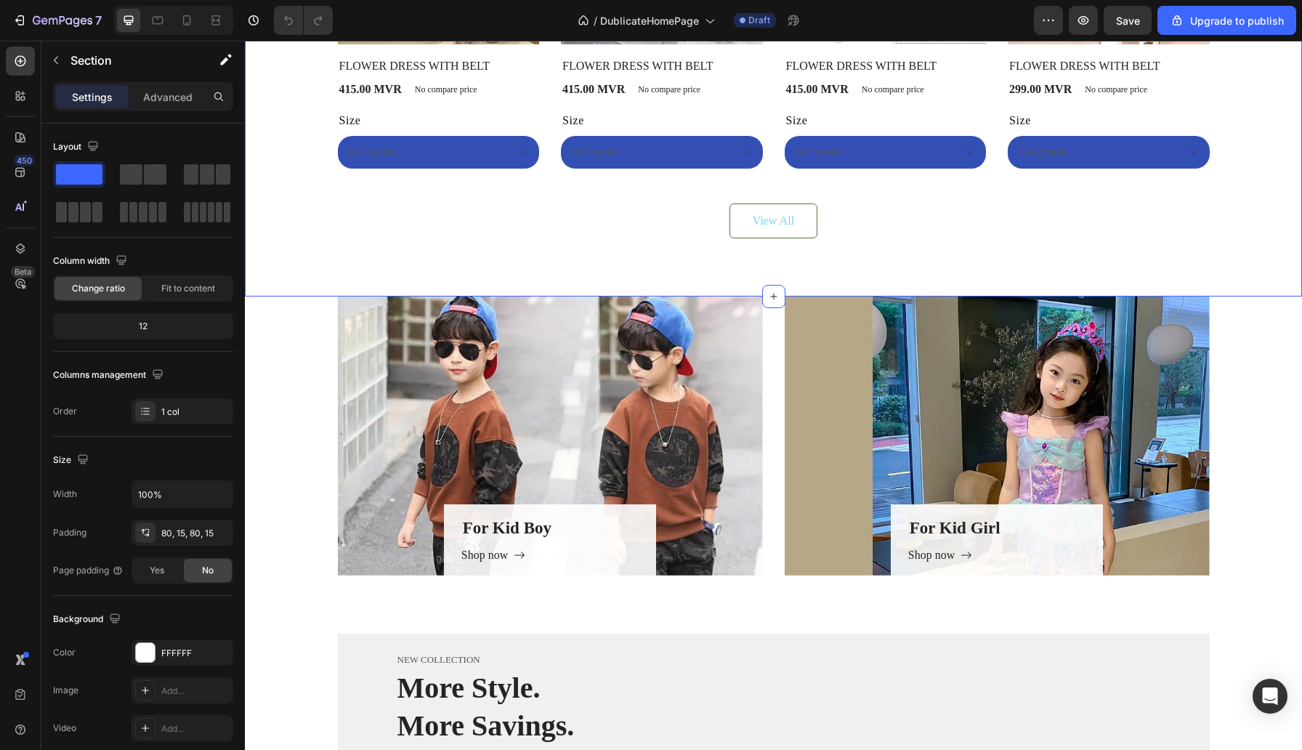
click at [662, 266] on div "Everyone’s Loving These Heading Product Images No discount Not be displayed whe…" at bounding box center [773, 5] width 1057 height 581
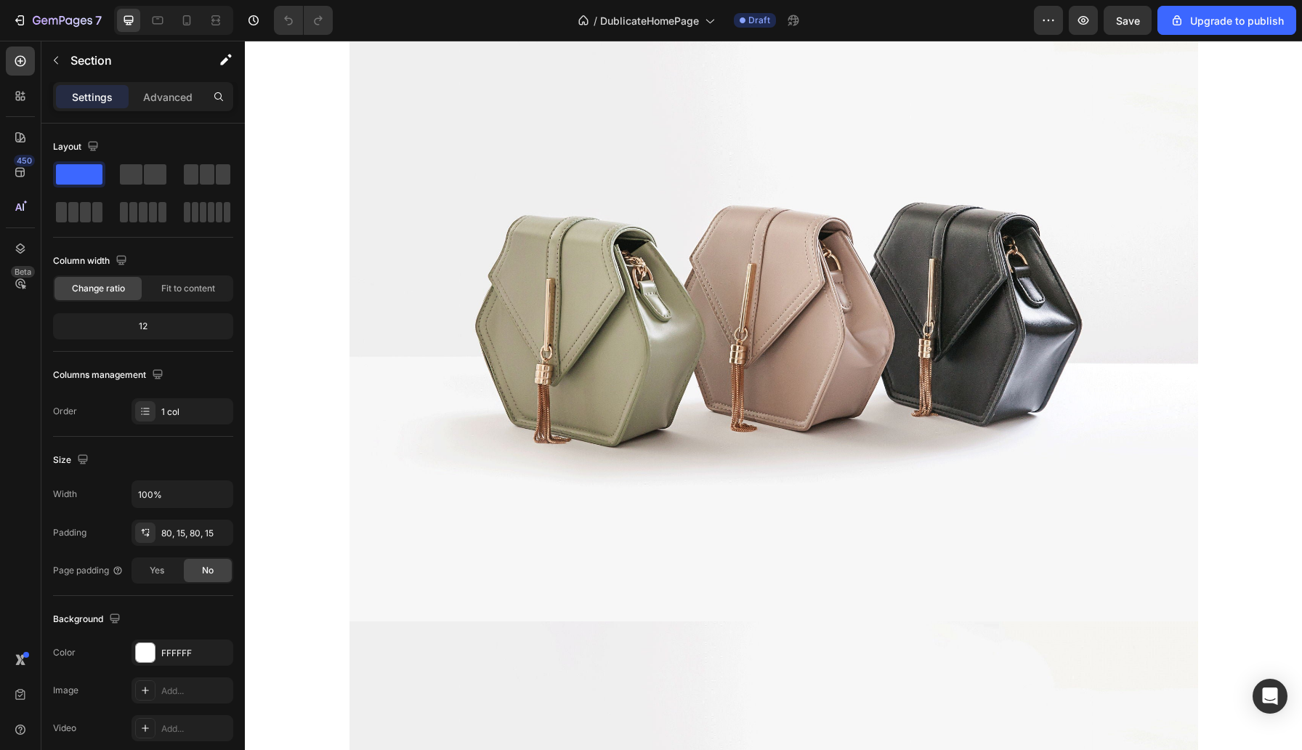
scroll to position [819, 0]
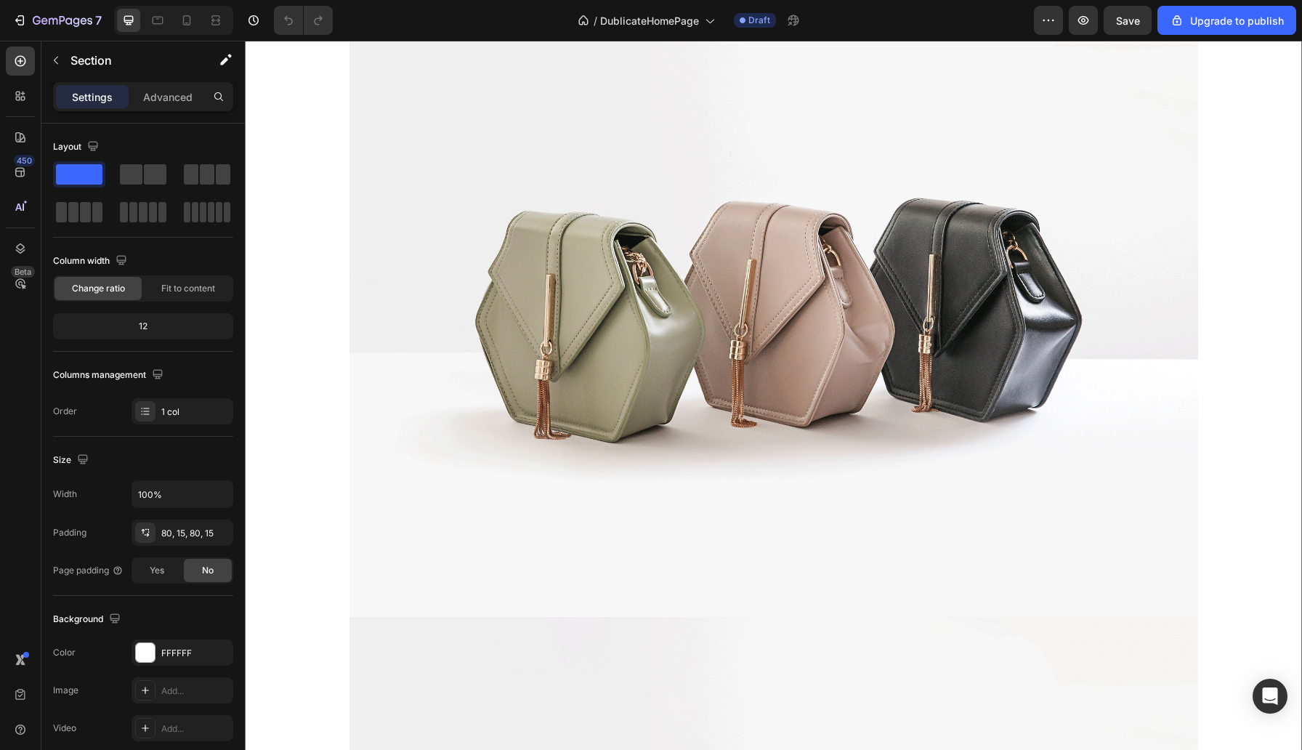
click at [291, 390] on div "Image Image Baby Girl Button Row" at bounding box center [773, 635] width 1057 height 1332
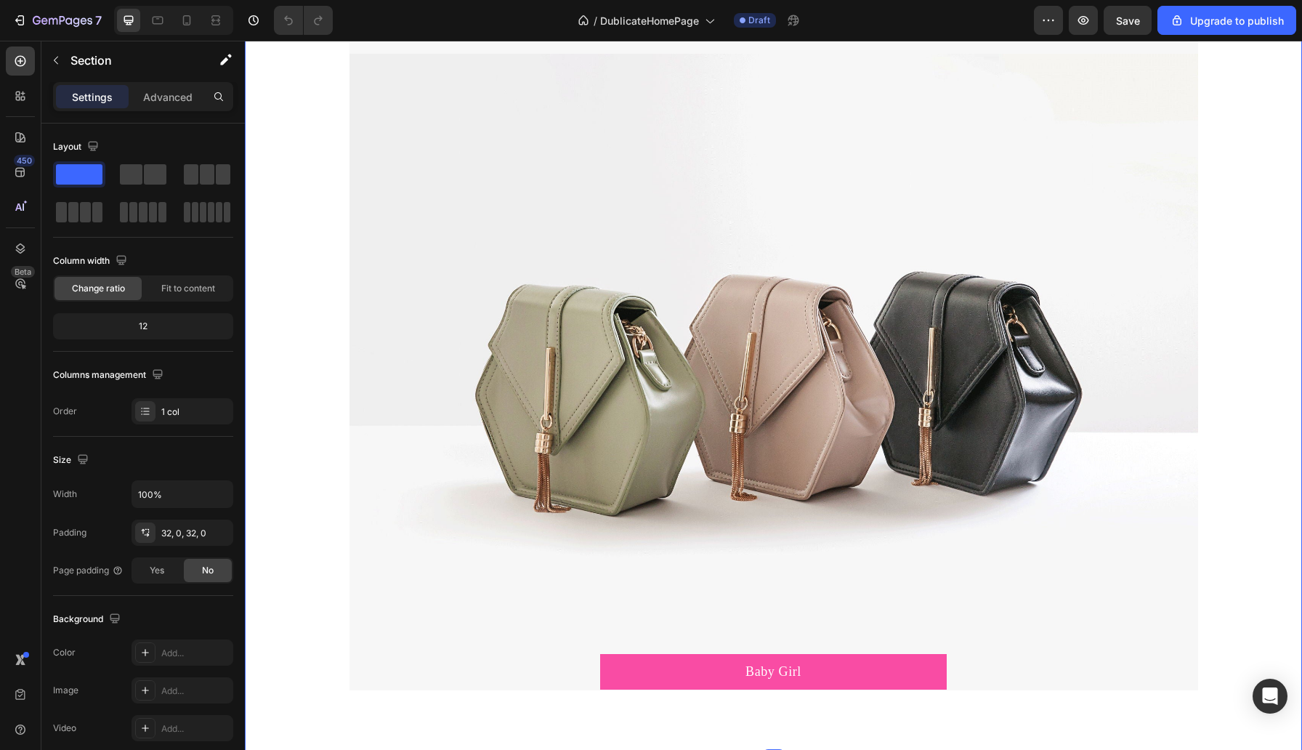
scroll to position [1411, 0]
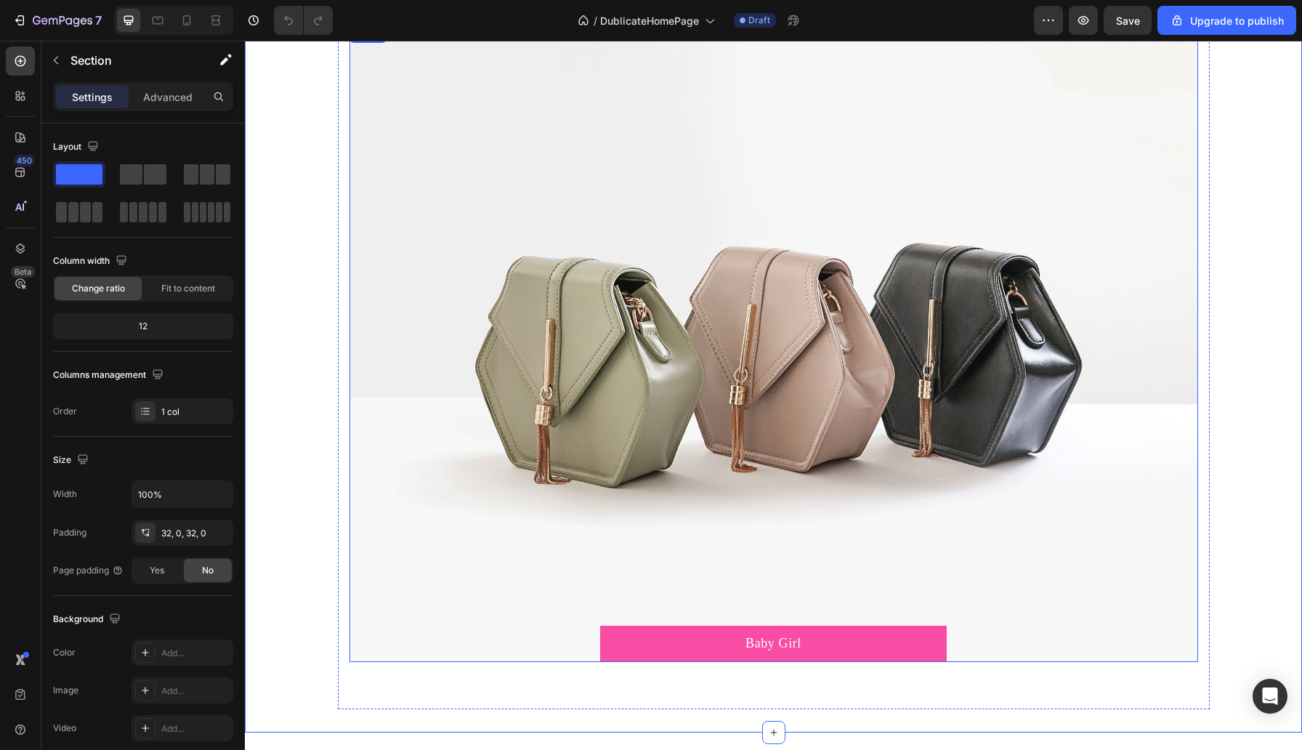
click at [383, 485] on img at bounding box center [774, 343] width 849 height 637
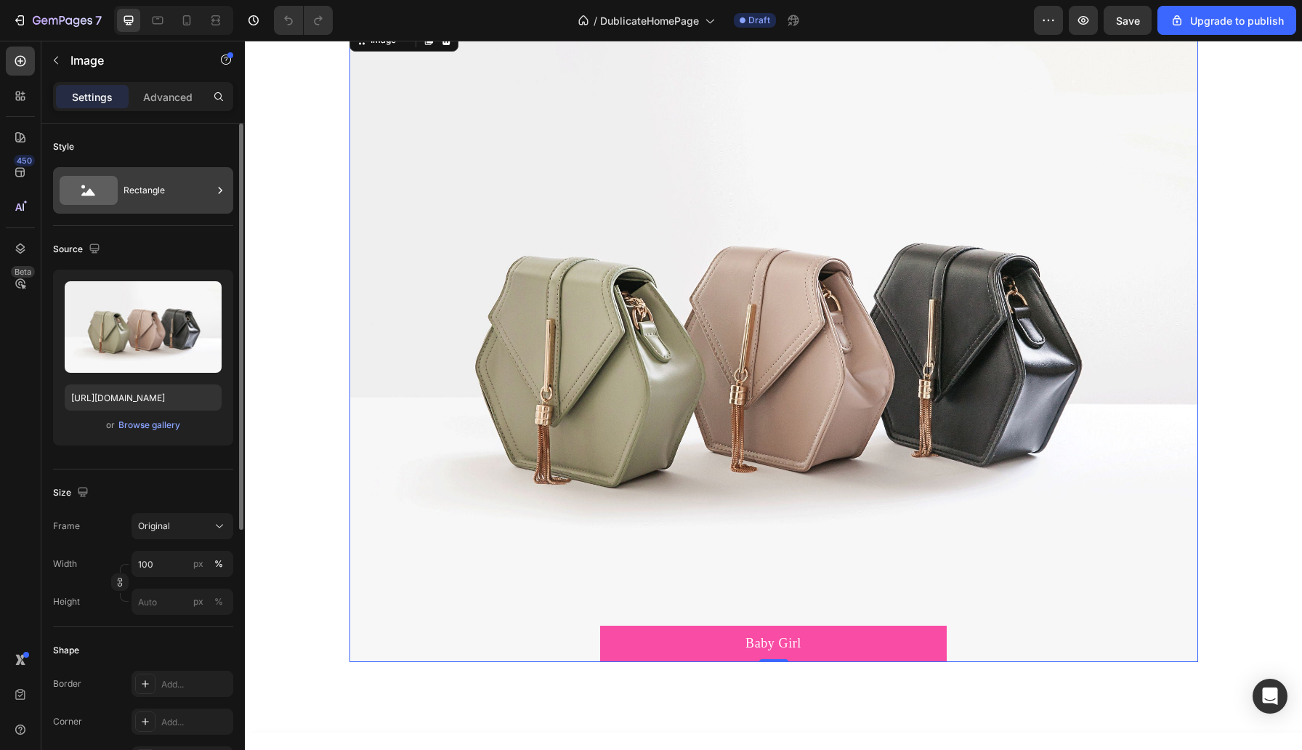
click at [224, 195] on icon at bounding box center [220, 190] width 15 height 15
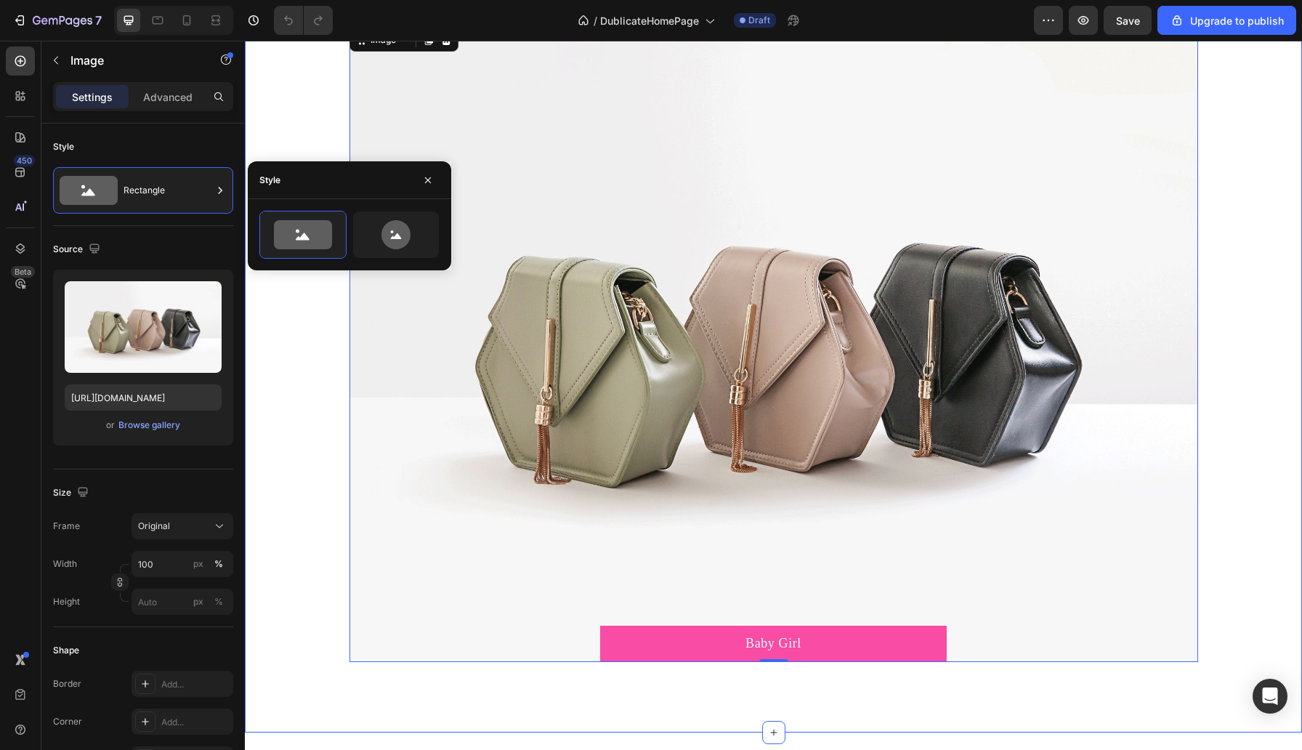
click at [276, 370] on div "Image Image 0 Baby Girl Button Row" at bounding box center [773, 43] width 1057 height 1332
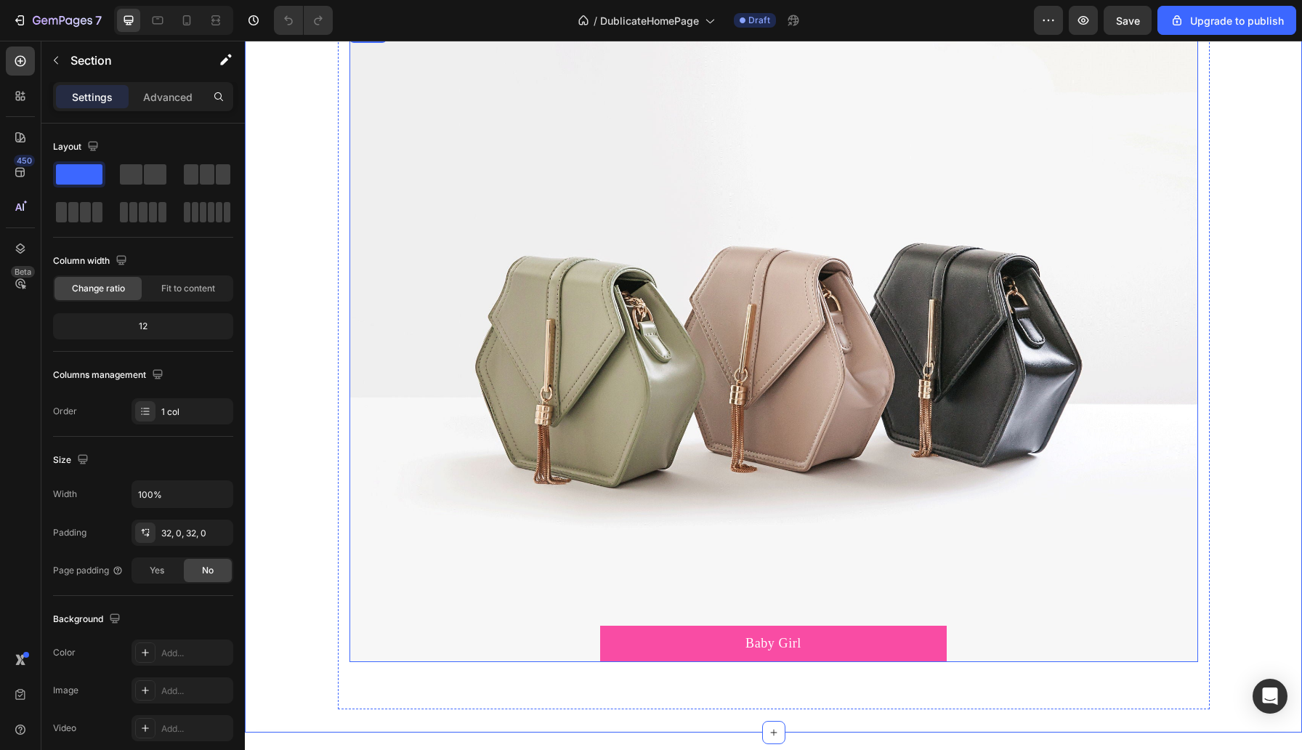
click at [387, 447] on img at bounding box center [774, 343] width 849 height 637
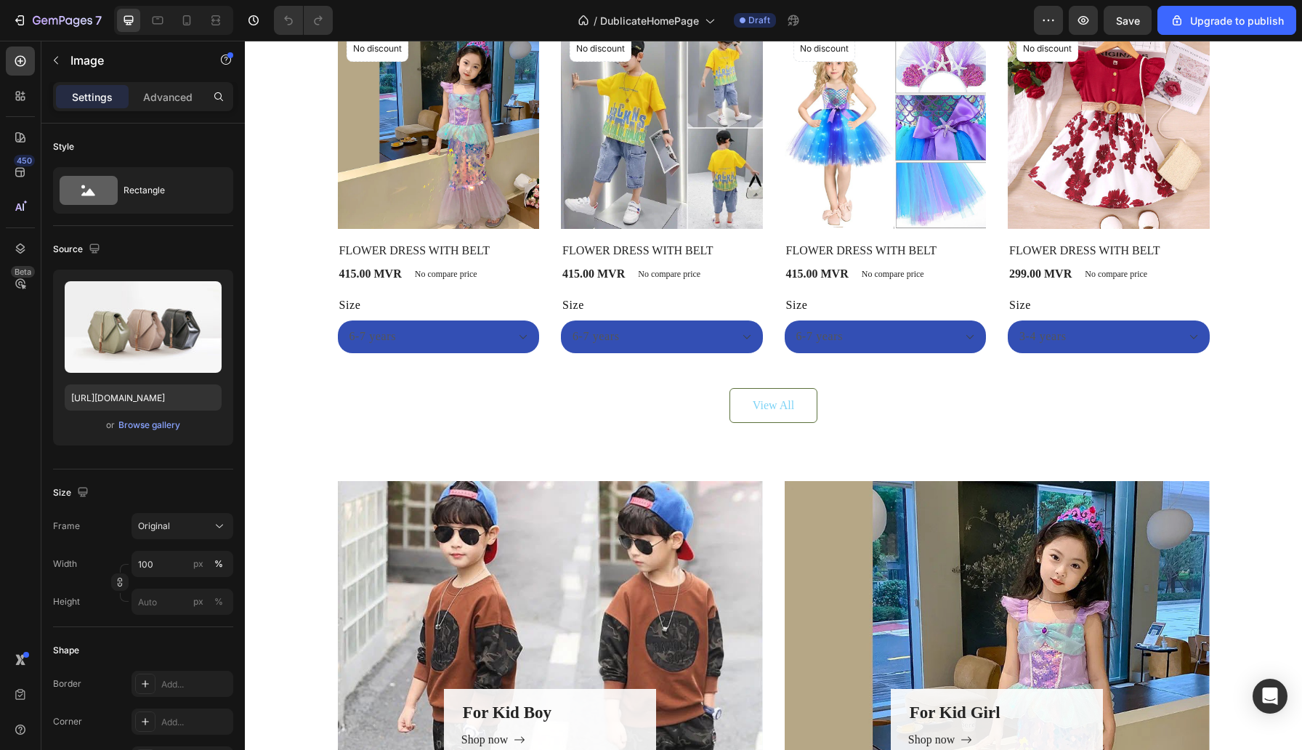
scroll to position [2257, 0]
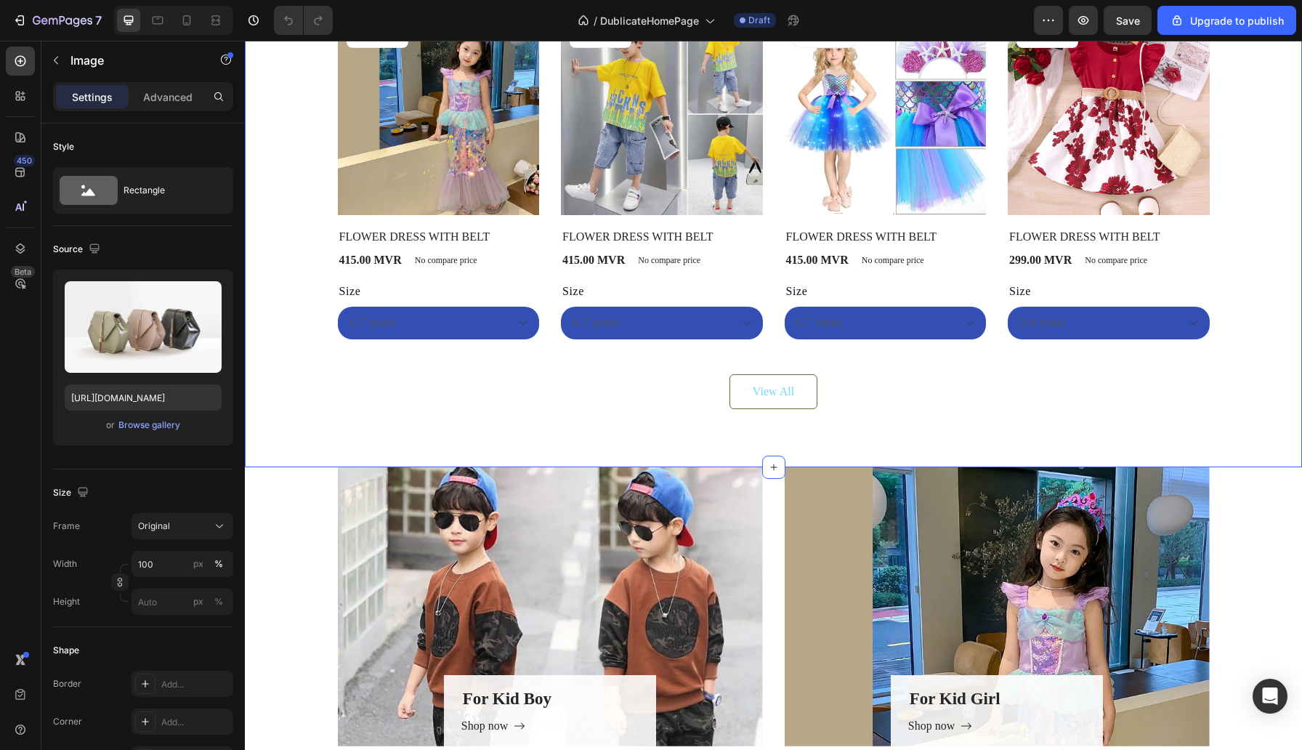
click at [553, 430] on div "Everyone’s Loving These Heading Product Images No discount Not be displayed whe…" at bounding box center [773, 176] width 1057 height 581
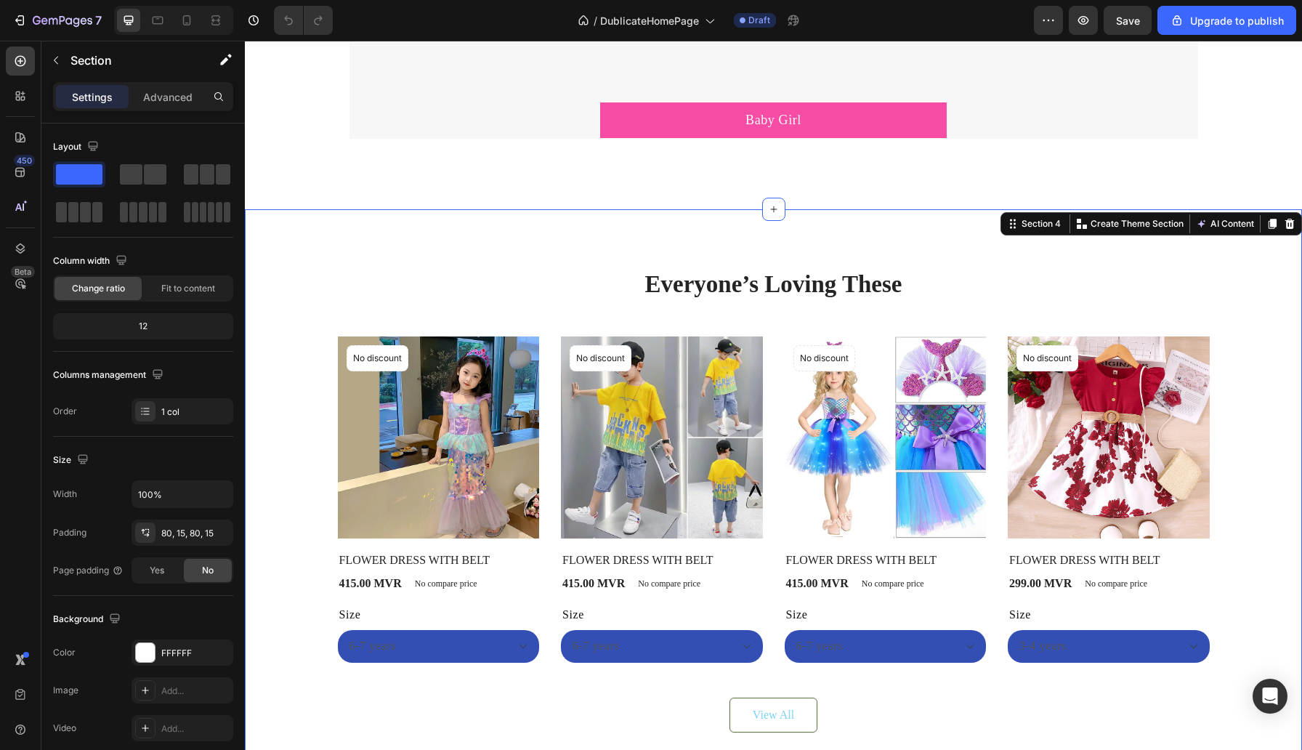
scroll to position [1926, 0]
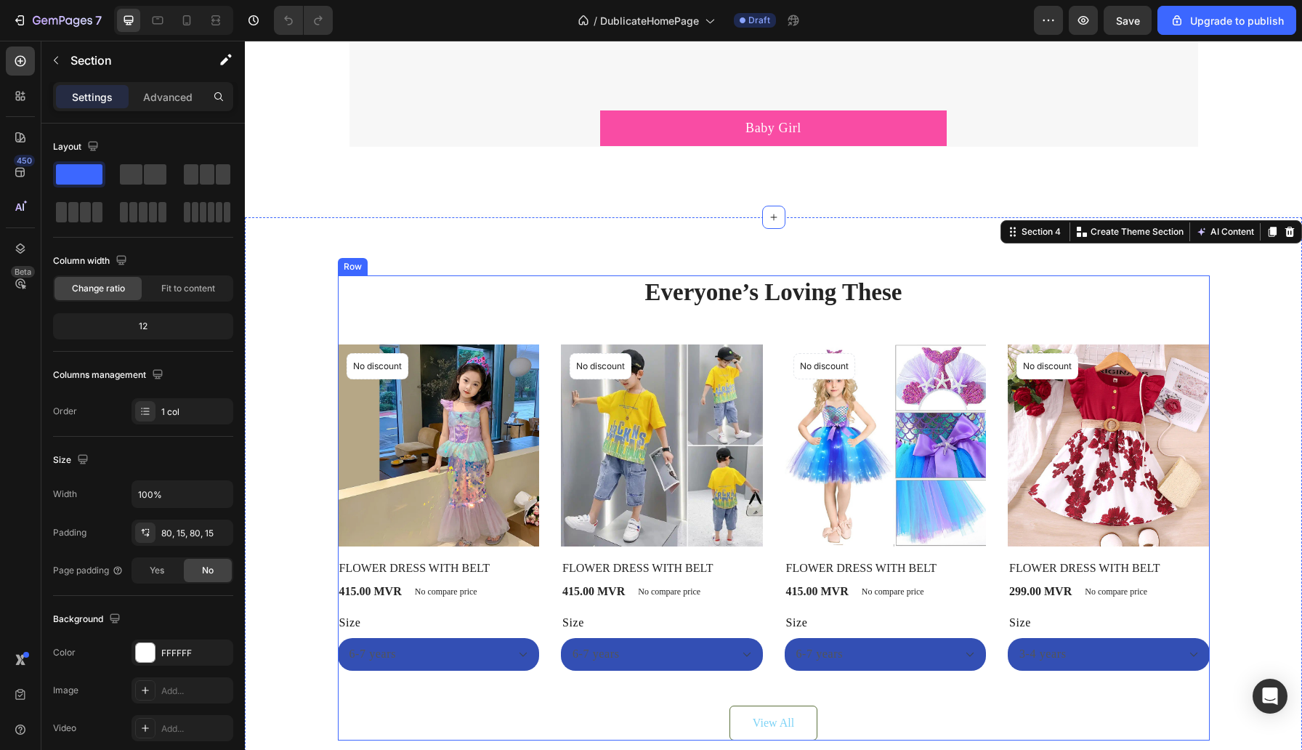
click at [552, 328] on div "Everyone’s Loving These Heading Product Images No discount Not be displayed whe…" at bounding box center [774, 507] width 872 height 465
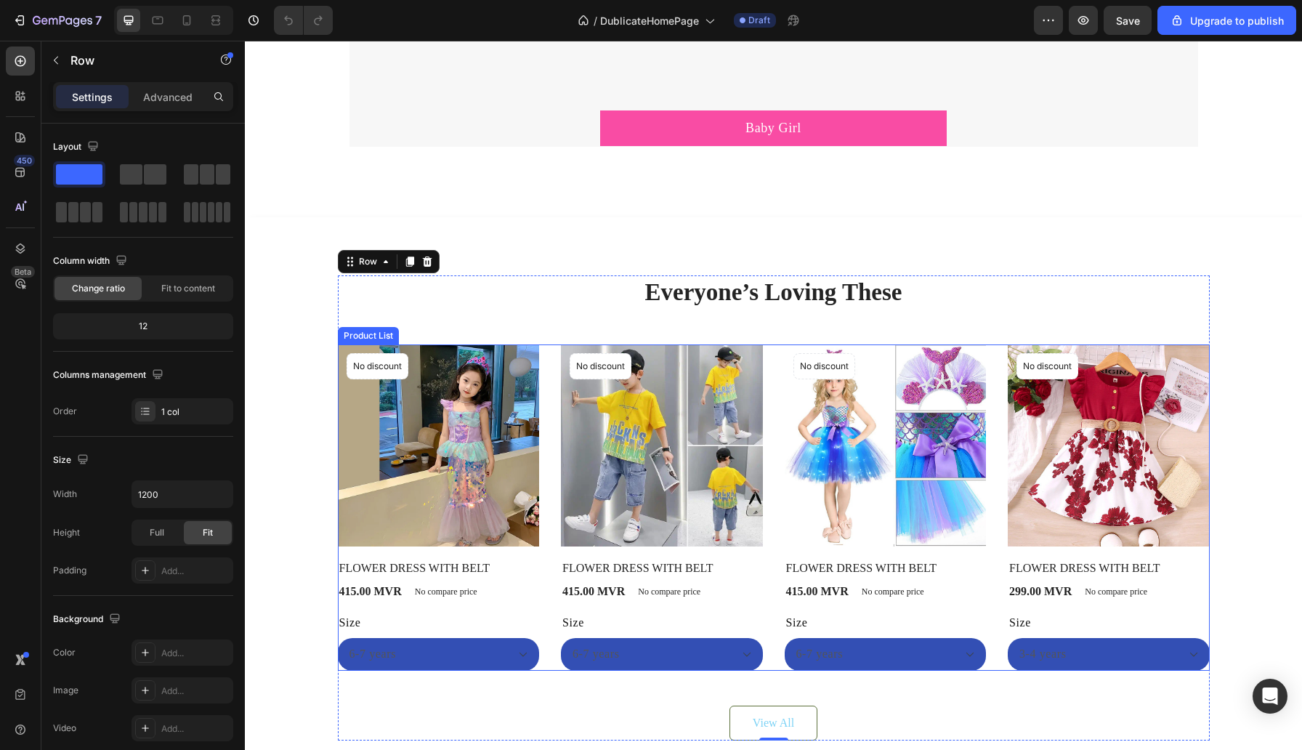
click at [554, 528] on div "Product Images No discount Not be displayed when published Product Badge Row FL…" at bounding box center [774, 507] width 872 height 326
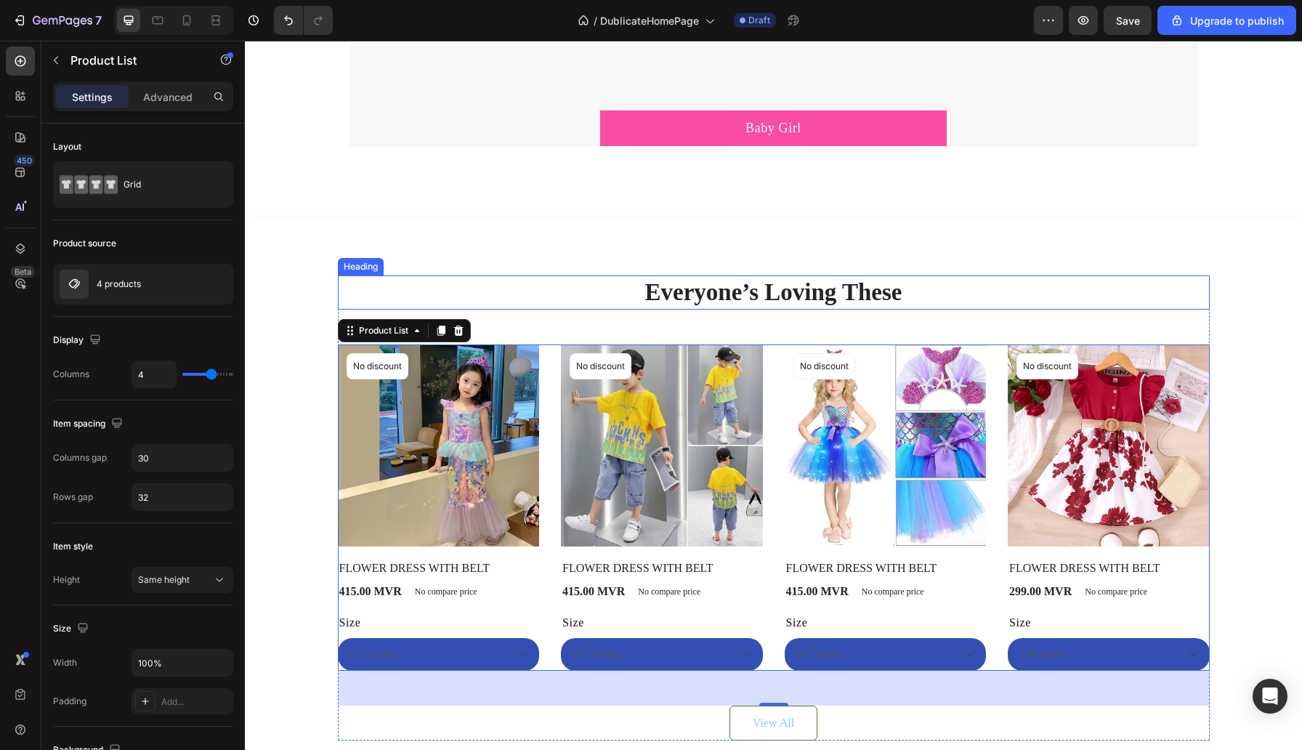
click at [600, 306] on p "Everyone’s Loving These" at bounding box center [773, 292] width 869 height 31
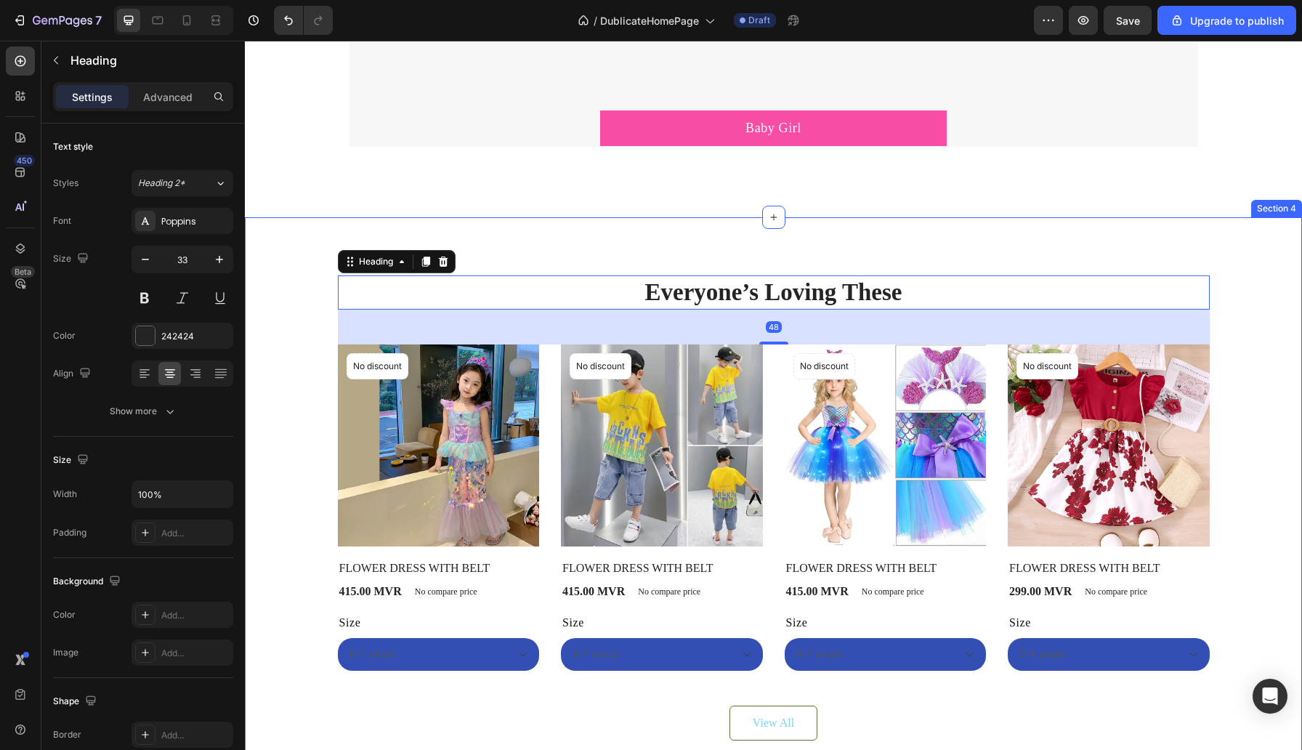
click at [602, 243] on div "Everyone’s Loving These Heading 48 Product Images No discount Not be displayed …" at bounding box center [773, 507] width 1057 height 581
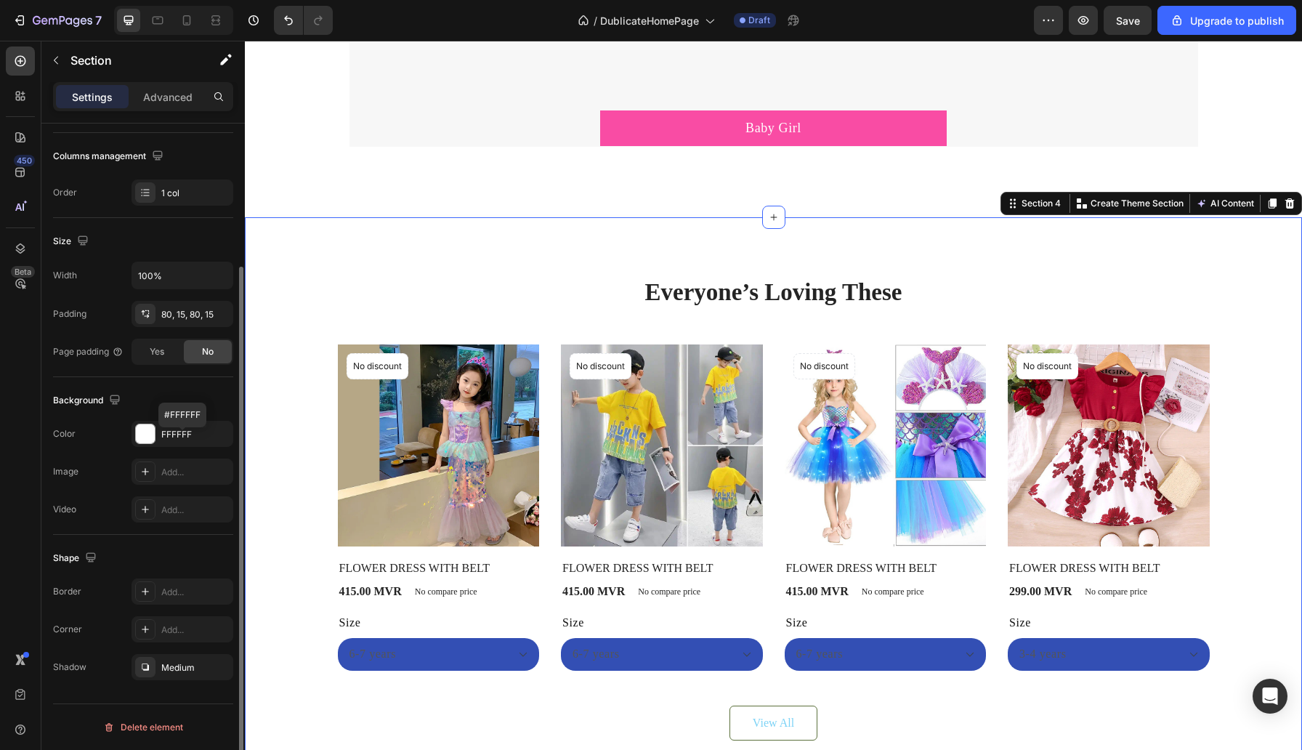
scroll to position [0, 0]
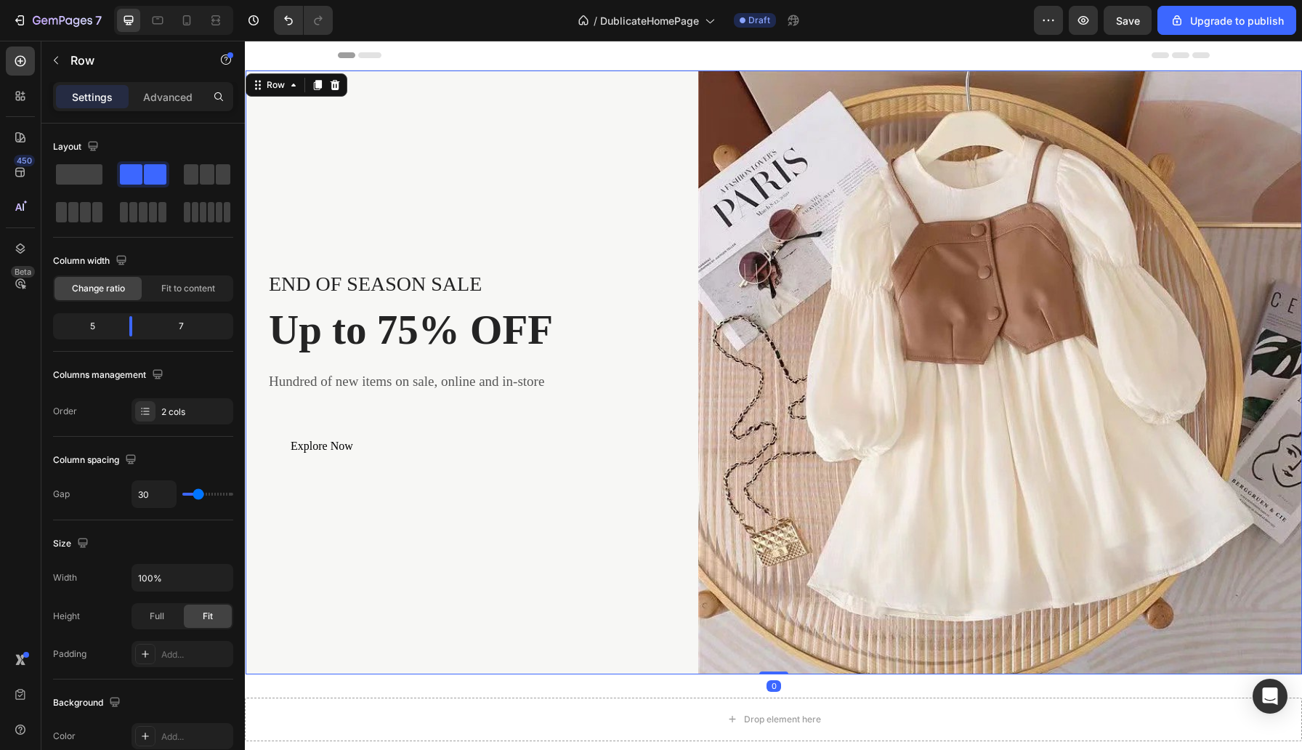
click at [621, 658] on div "END OF SEASON SALE Text block Up to 75% OFF Heading Hundred of new items on sal…" at bounding box center [461, 372] width 431 height 604
